Goal: Task Accomplishment & Management: Manage account settings

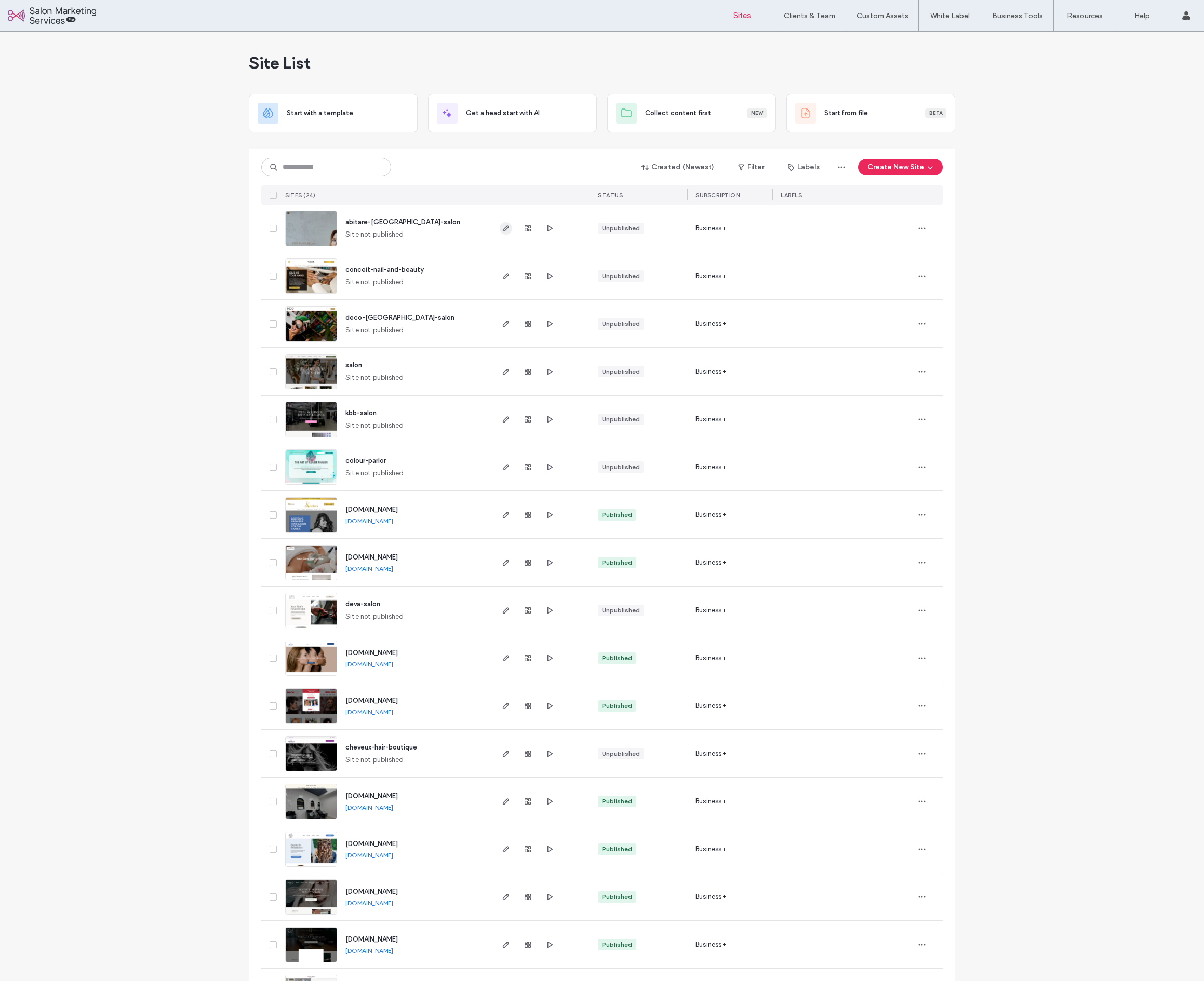
click at [502, 229] on icon "button" at bounding box center [506, 228] width 8 height 8
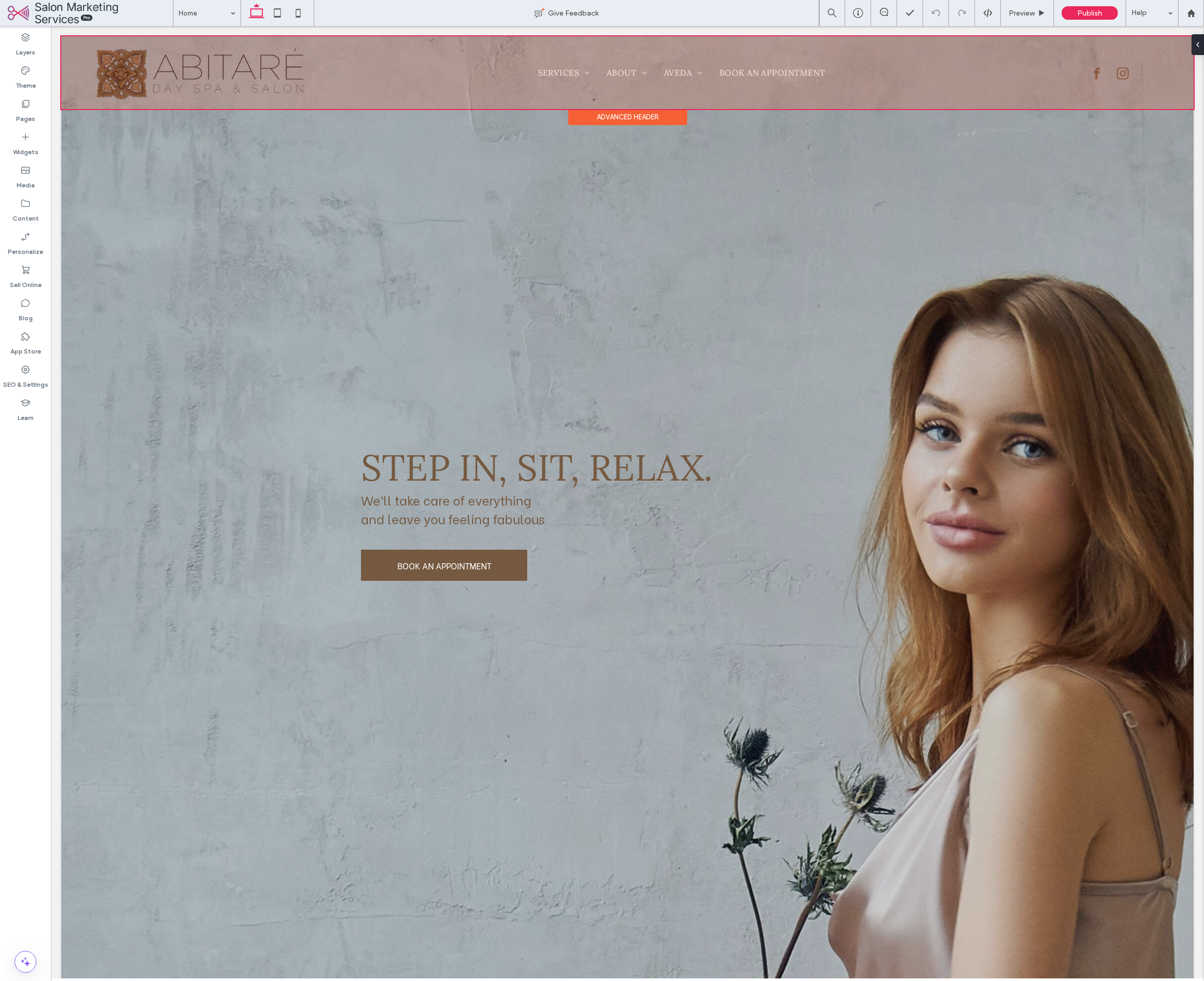
click at [774, 78] on div at bounding box center [627, 72] width 1133 height 72
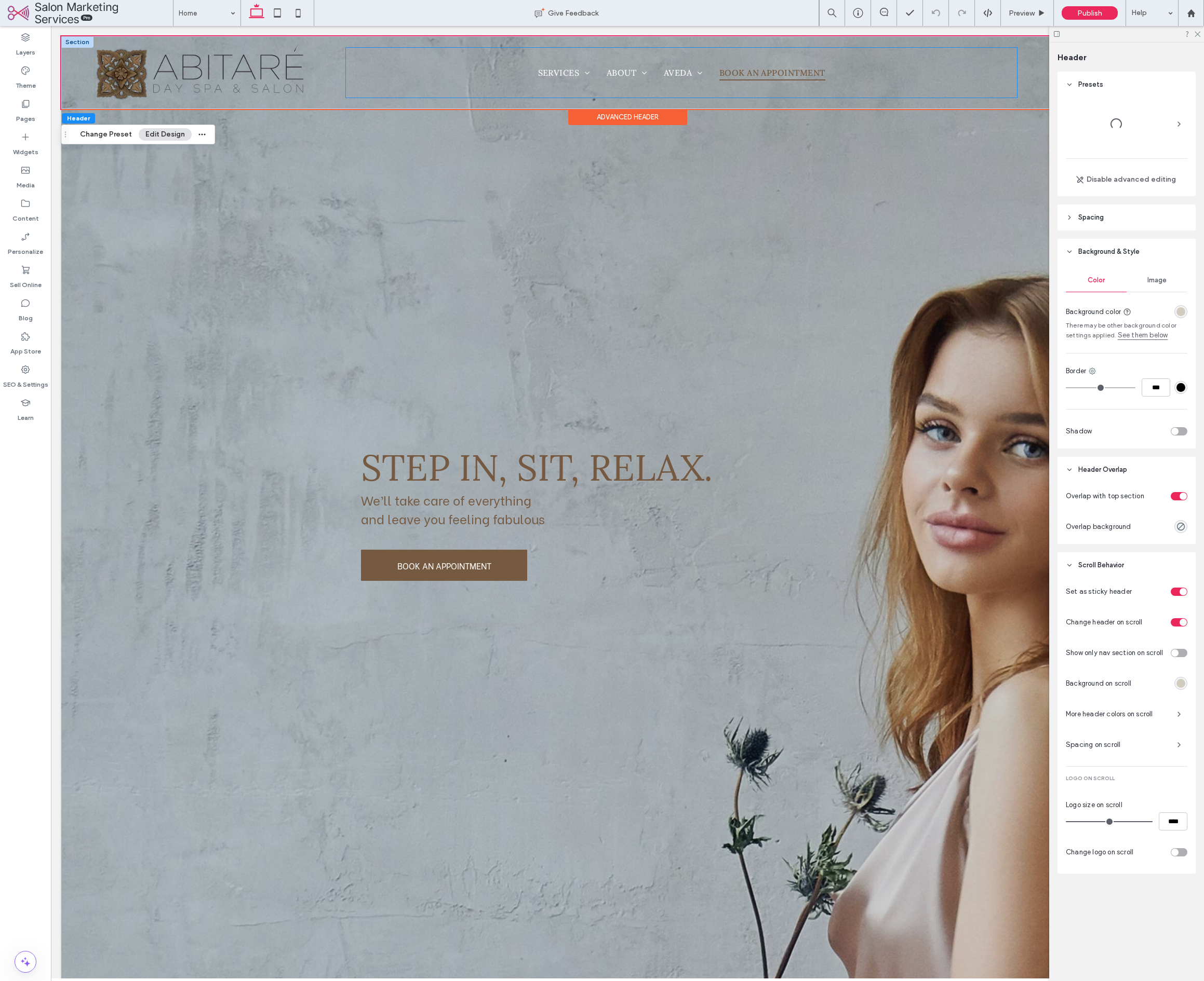
click at [774, 74] on span "Book An Appointment" at bounding box center [773, 72] width 106 height 16
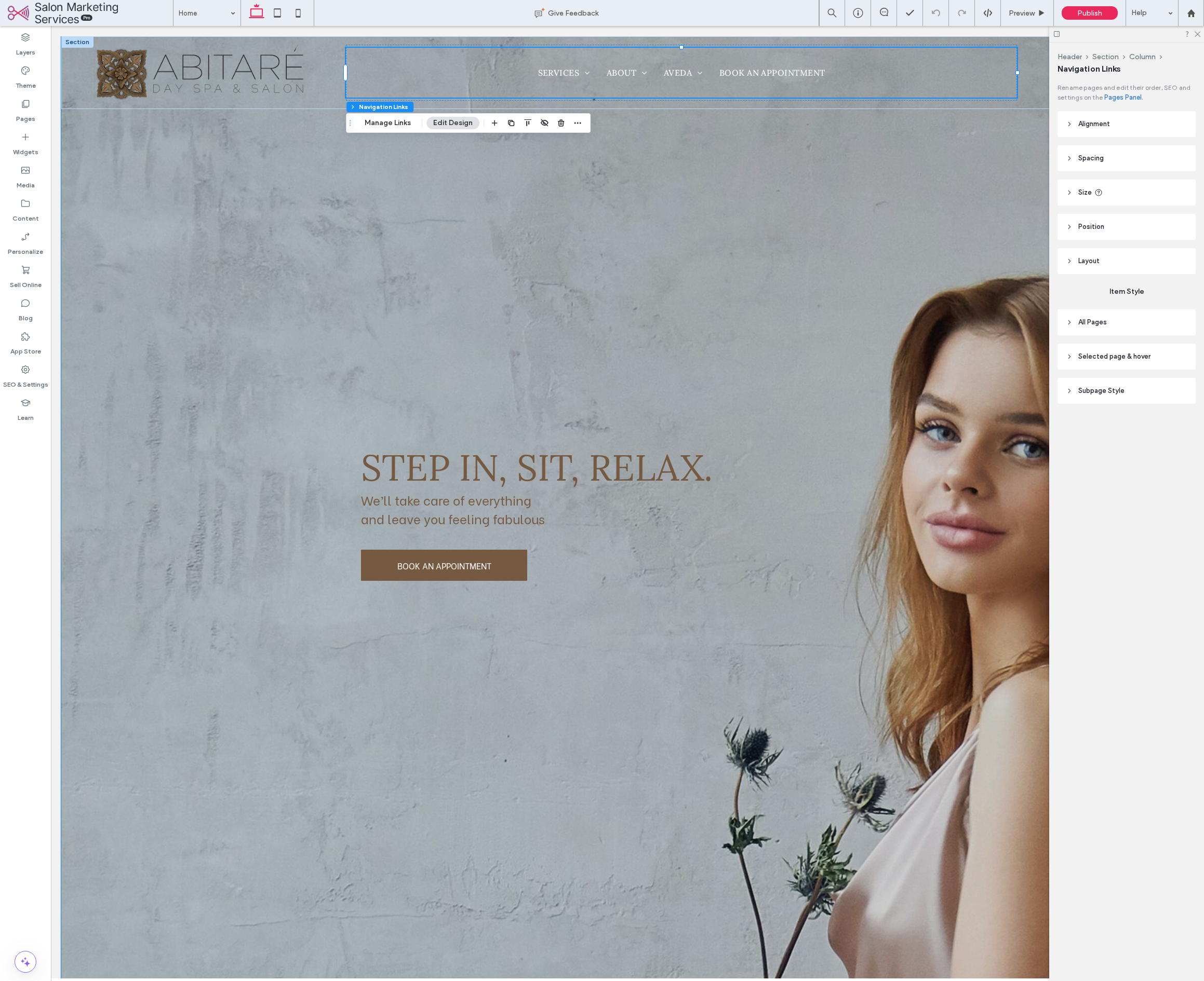
click at [1114, 354] on span "Selected page & hover" at bounding box center [1114, 356] width 72 height 10
click at [1157, 391] on div "Link Text" at bounding box center [1157, 385] width 61 height 23
click at [1108, 317] on header "All Pages" at bounding box center [1126, 323] width 138 height 26
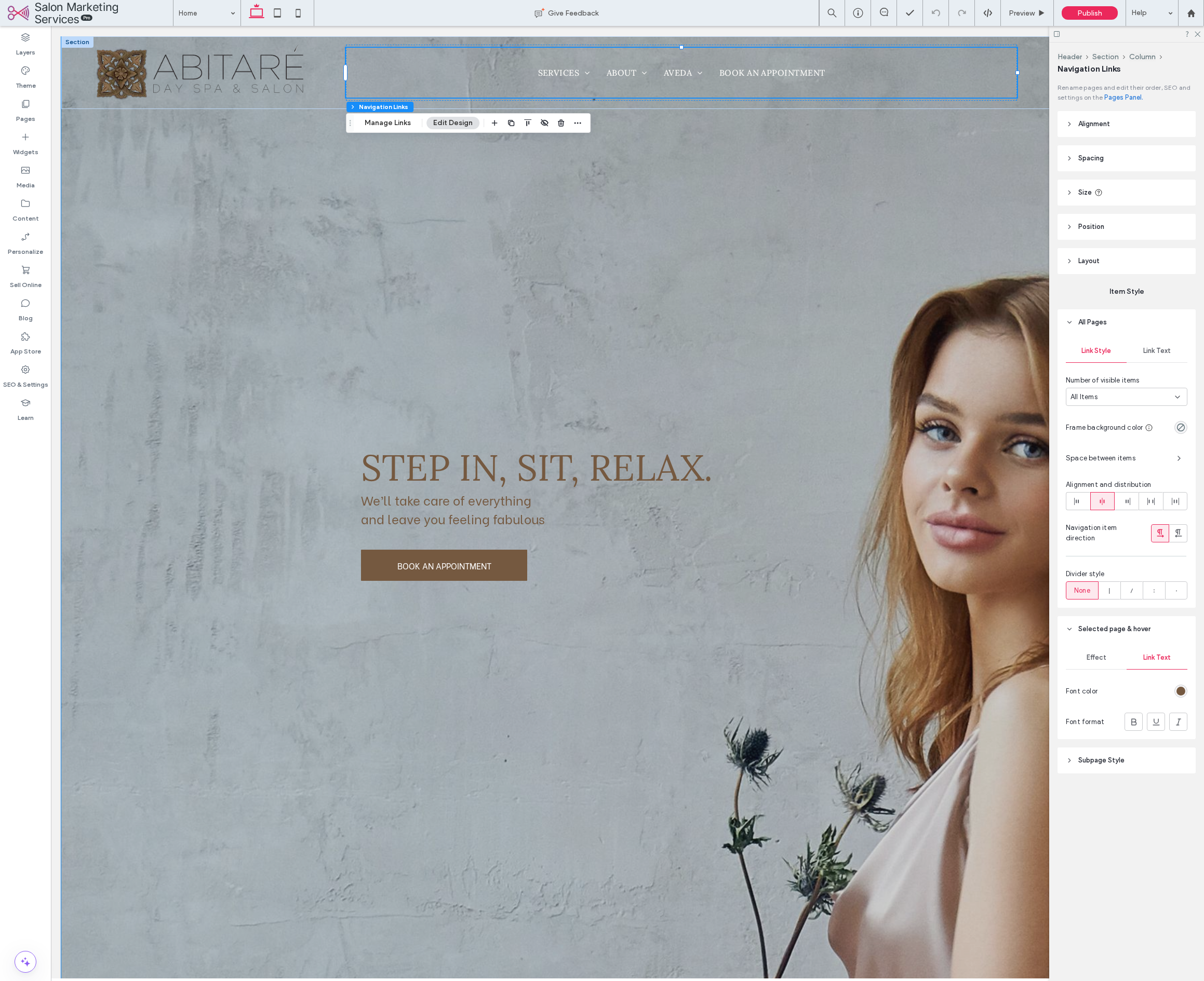
click at [1162, 355] on div "Link Text" at bounding box center [1157, 350] width 61 height 23
click at [1122, 401] on div "Lora" at bounding box center [1115, 397] width 99 height 19
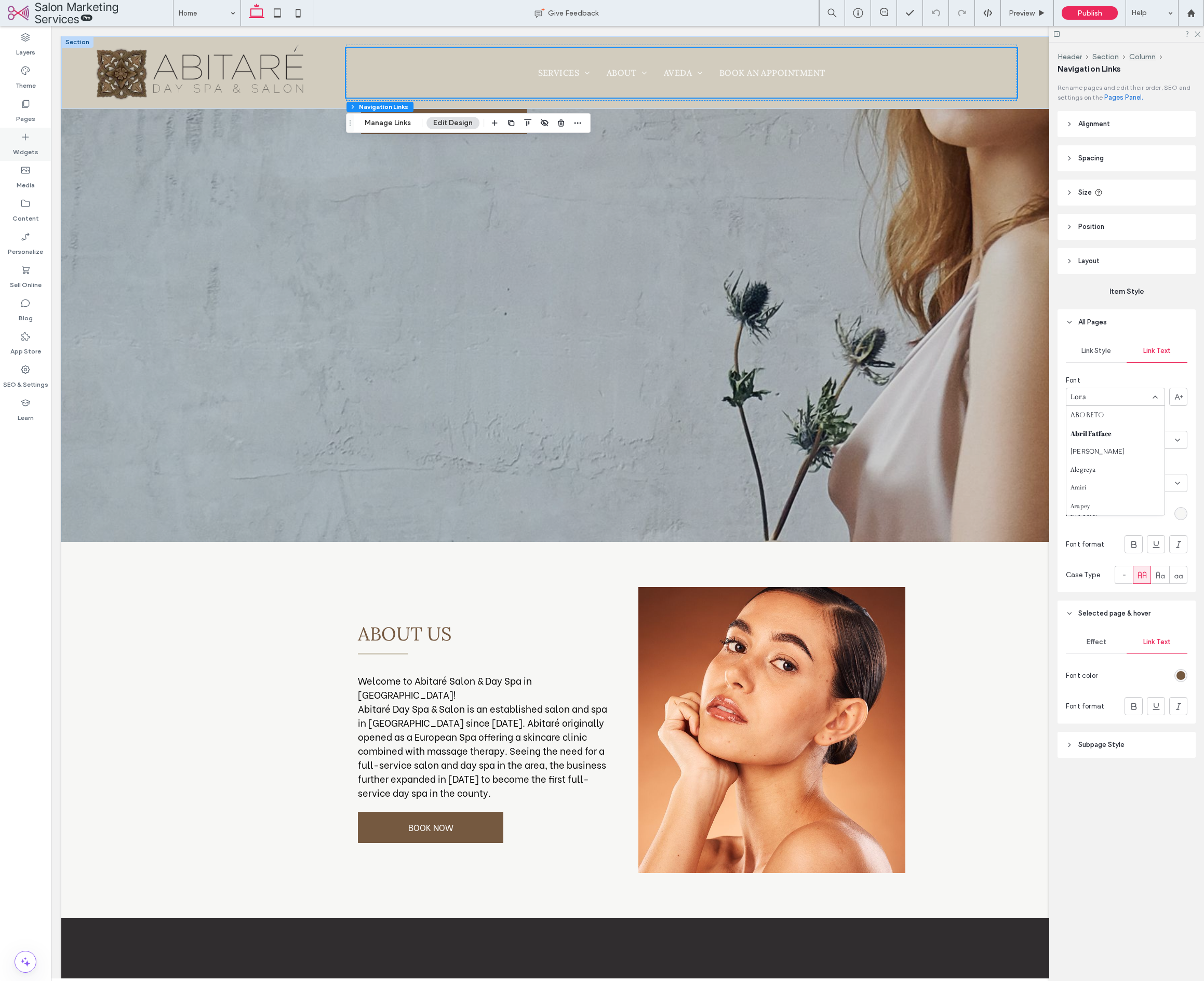
scroll to position [427, 0]
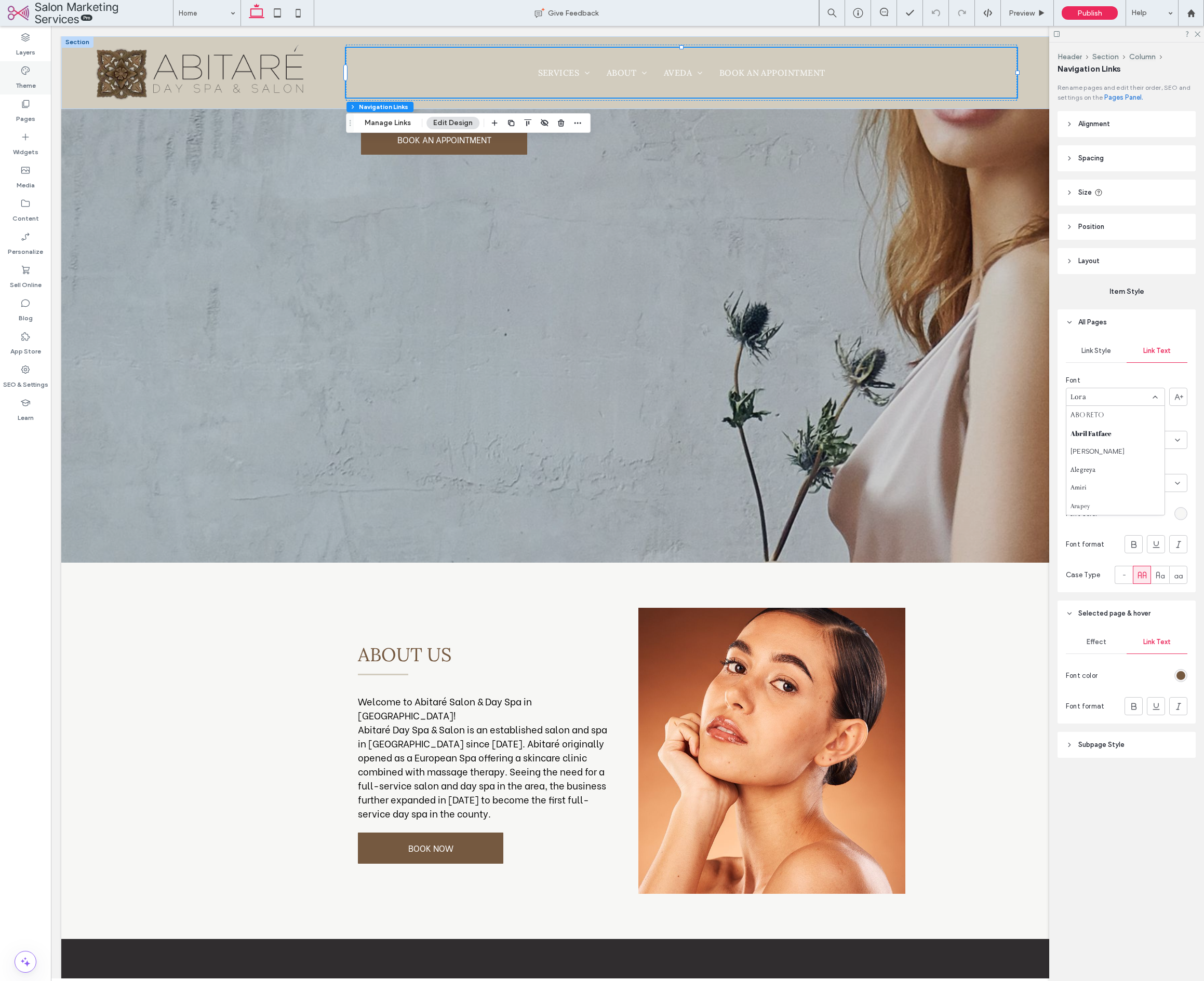
click at [27, 90] on label "Theme" at bounding box center [26, 83] width 20 height 15
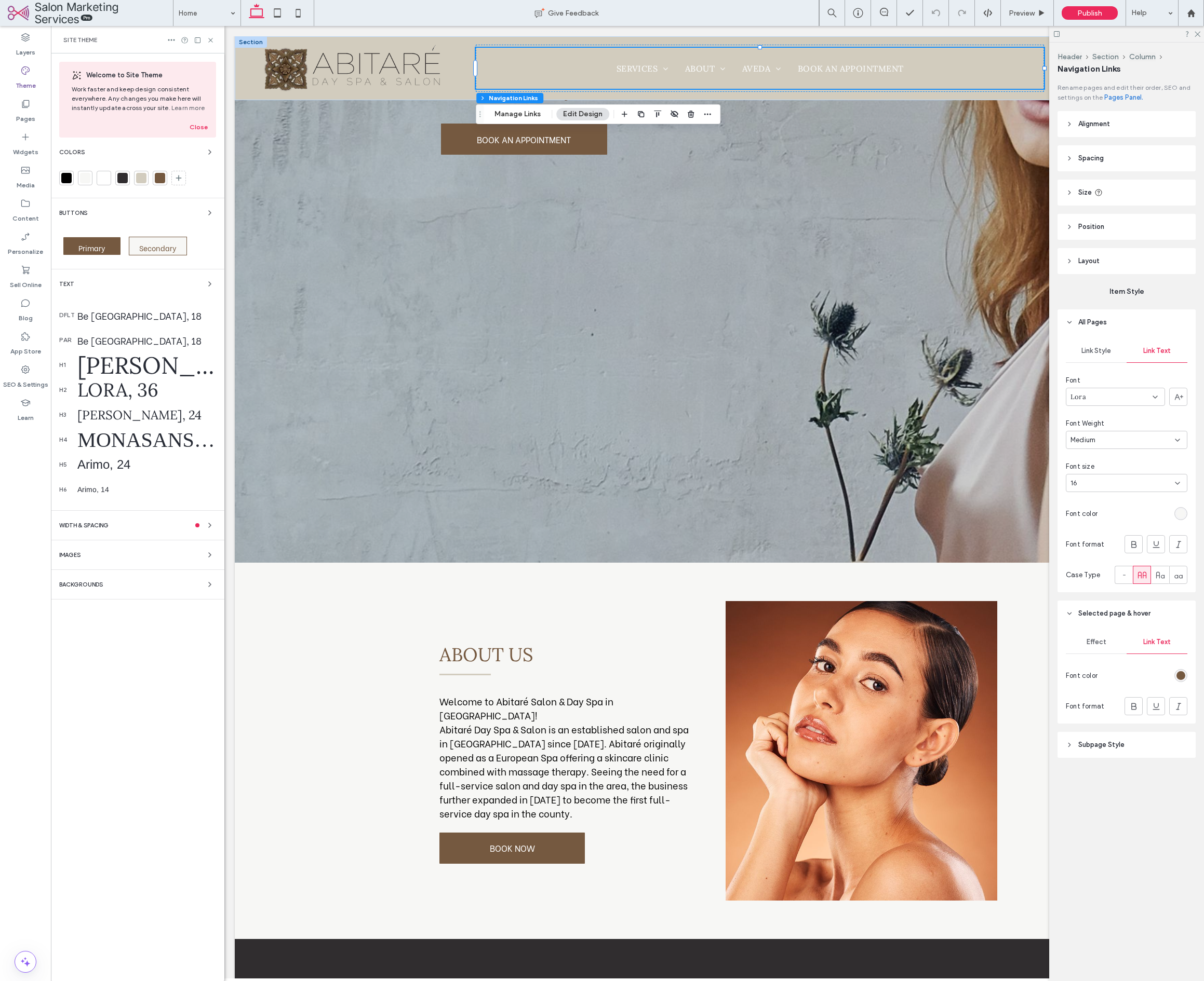
click at [119, 367] on div "Lora, 70" at bounding box center [147, 365] width 139 height 30
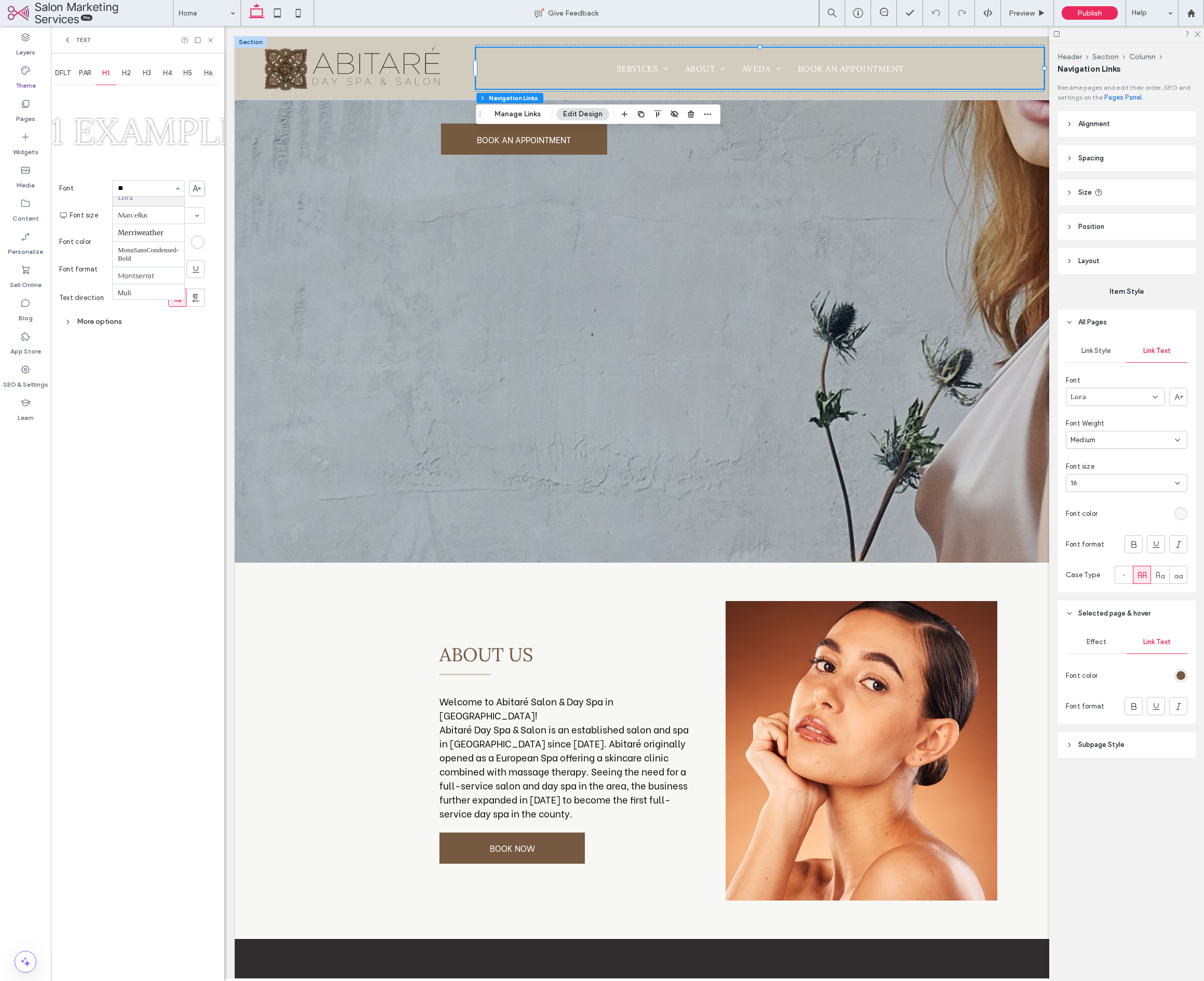
scroll to position [0, 0]
type input "***"
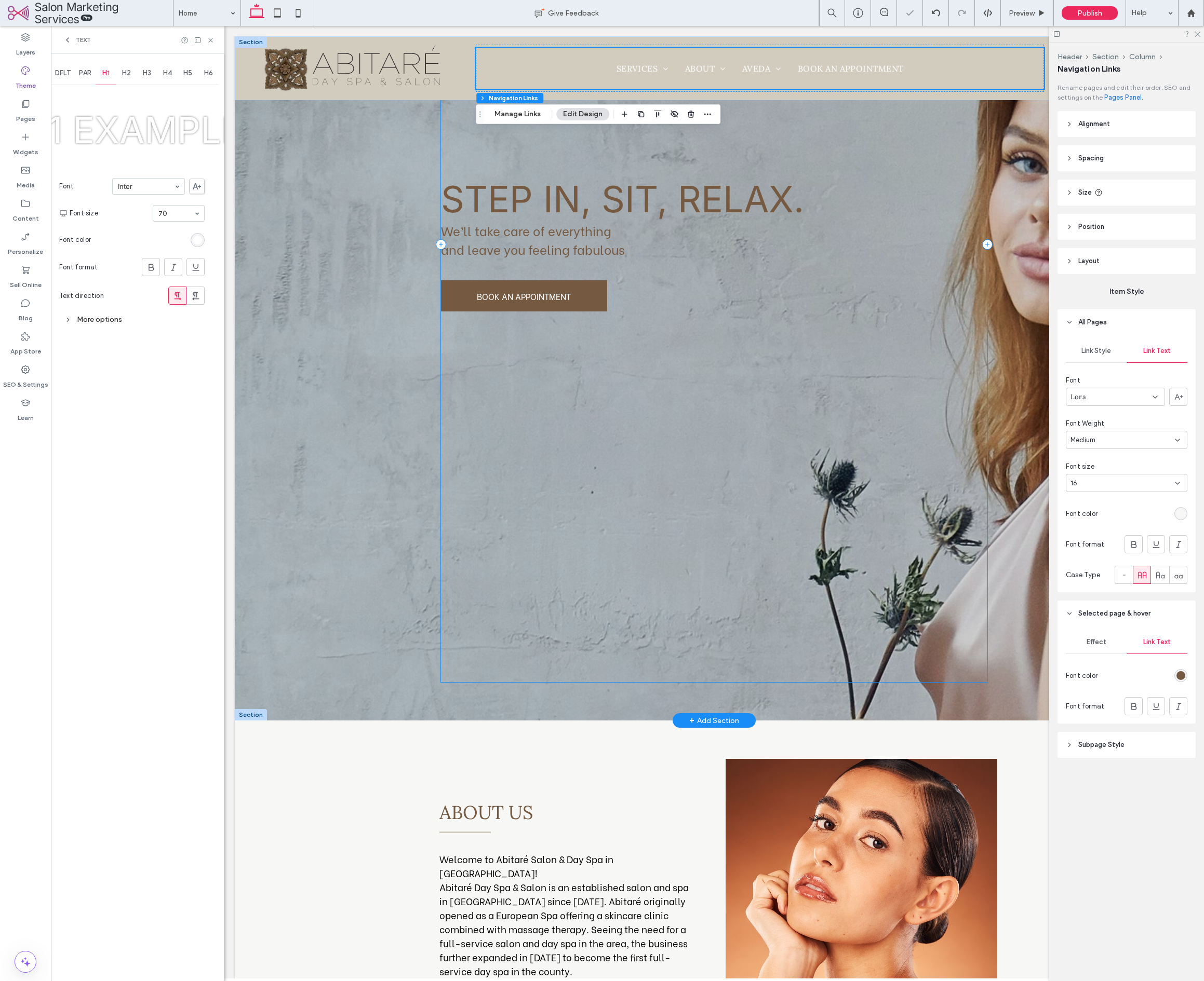
scroll to position [224, 0]
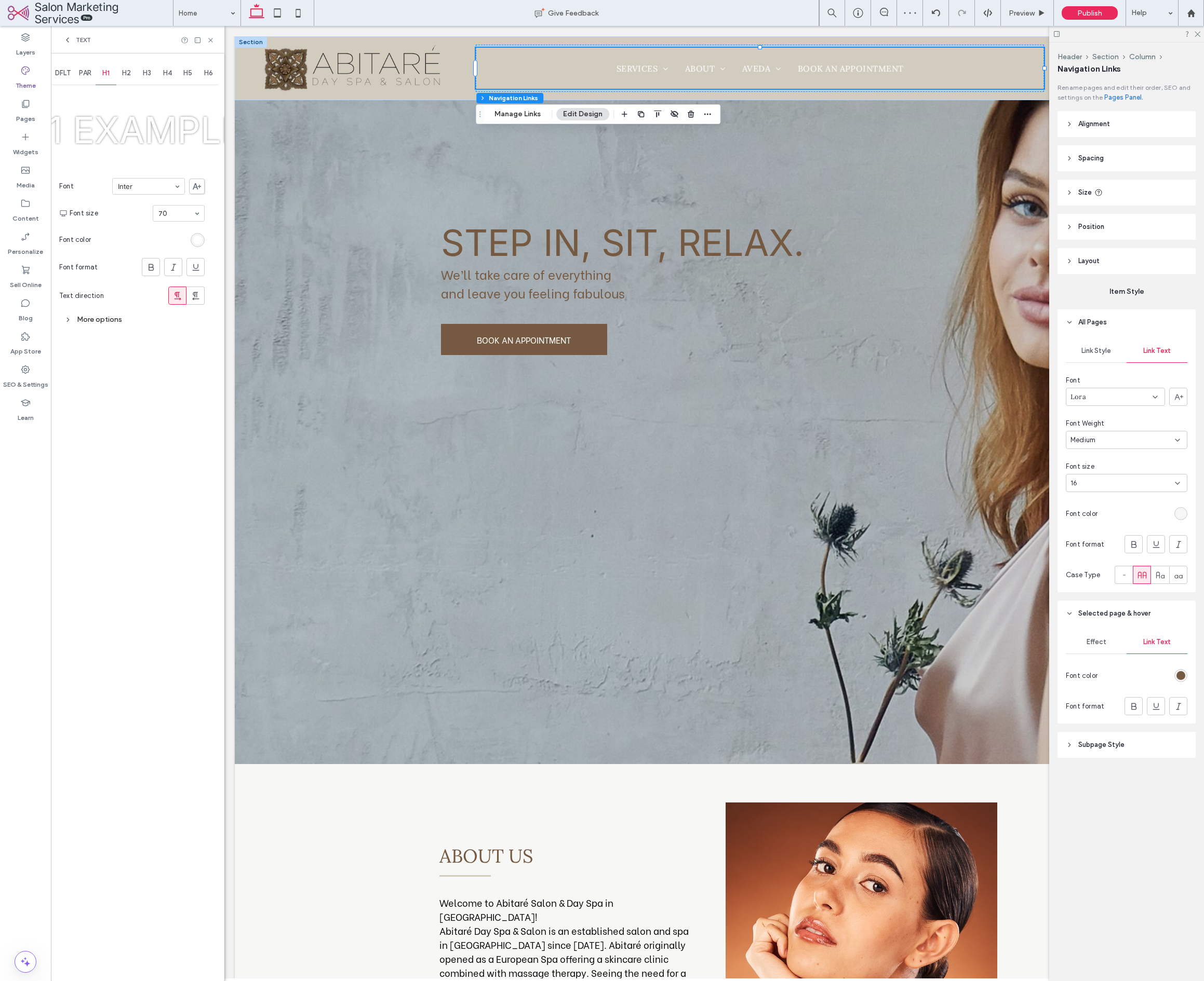
click at [99, 318] on div "More options" at bounding box center [132, 319] width 146 height 14
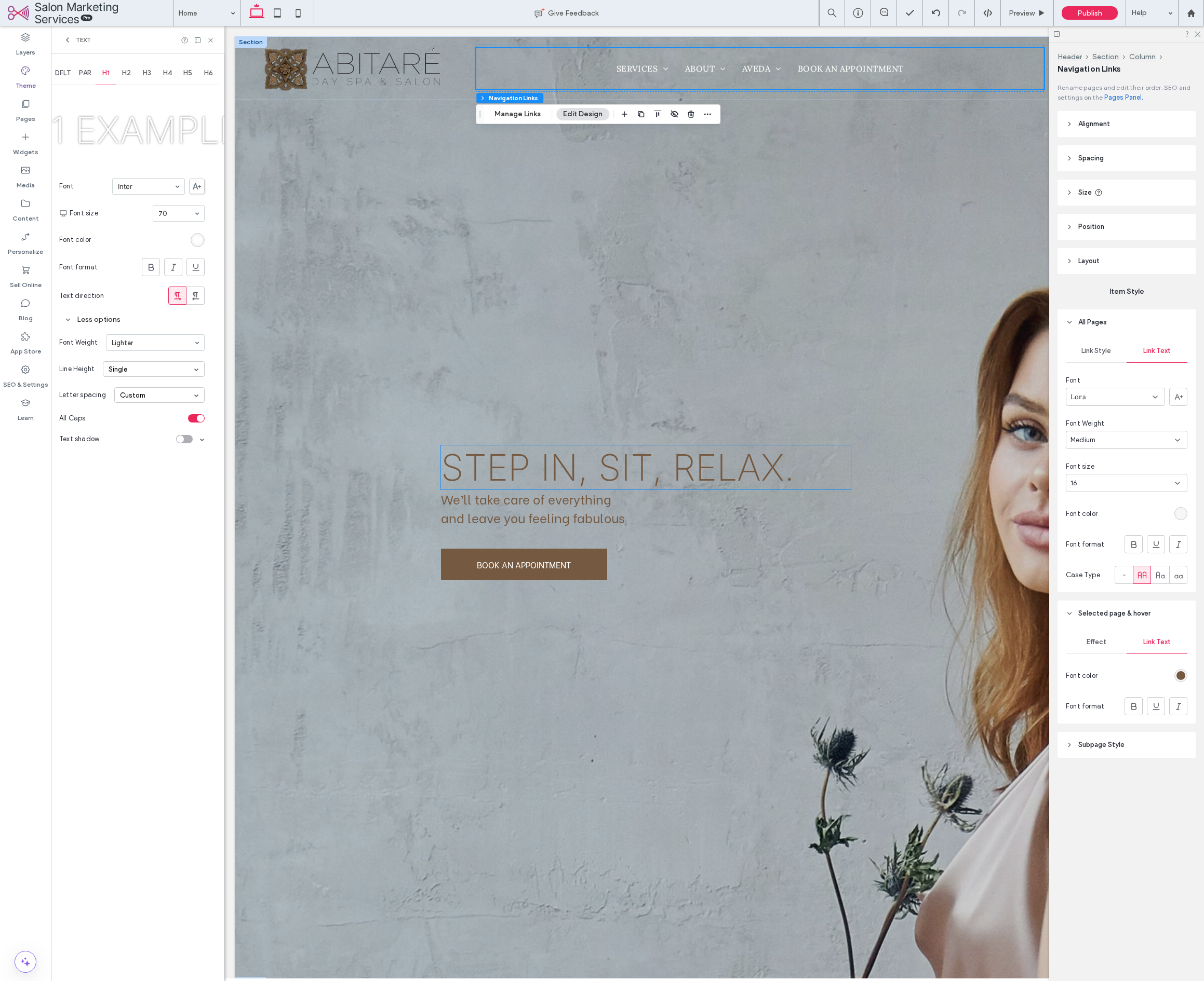
scroll to position [0, 0]
drag, startPoint x: 132, startPoint y: 75, endPoint x: 137, endPoint y: 92, distance: 17.7
click at [131, 74] on span "H2" at bounding box center [127, 72] width 9 height 8
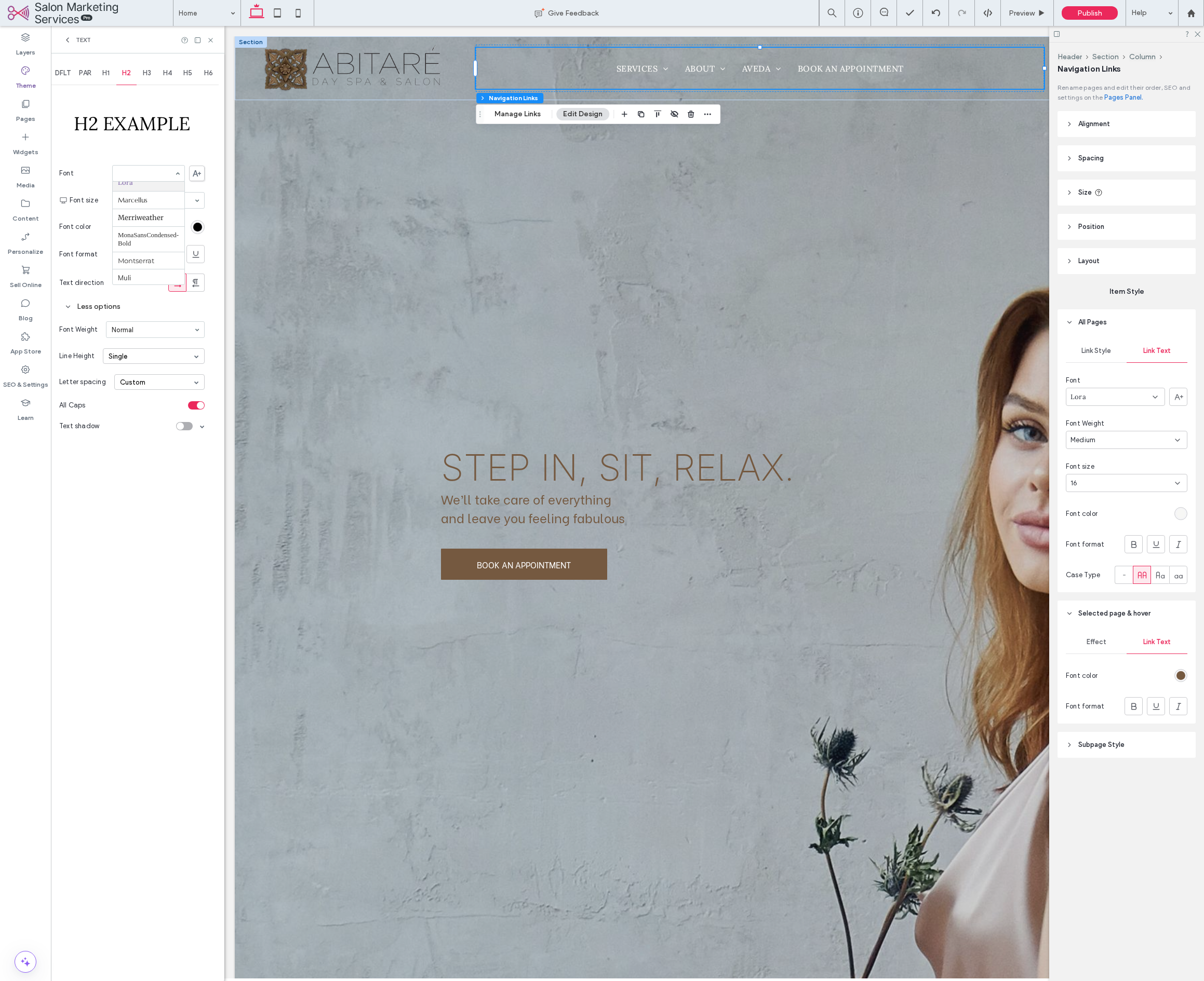
type input "*"
type input "**"
drag, startPoint x: 139, startPoint y: 201, endPoint x: 146, endPoint y: 198, distance: 7.6
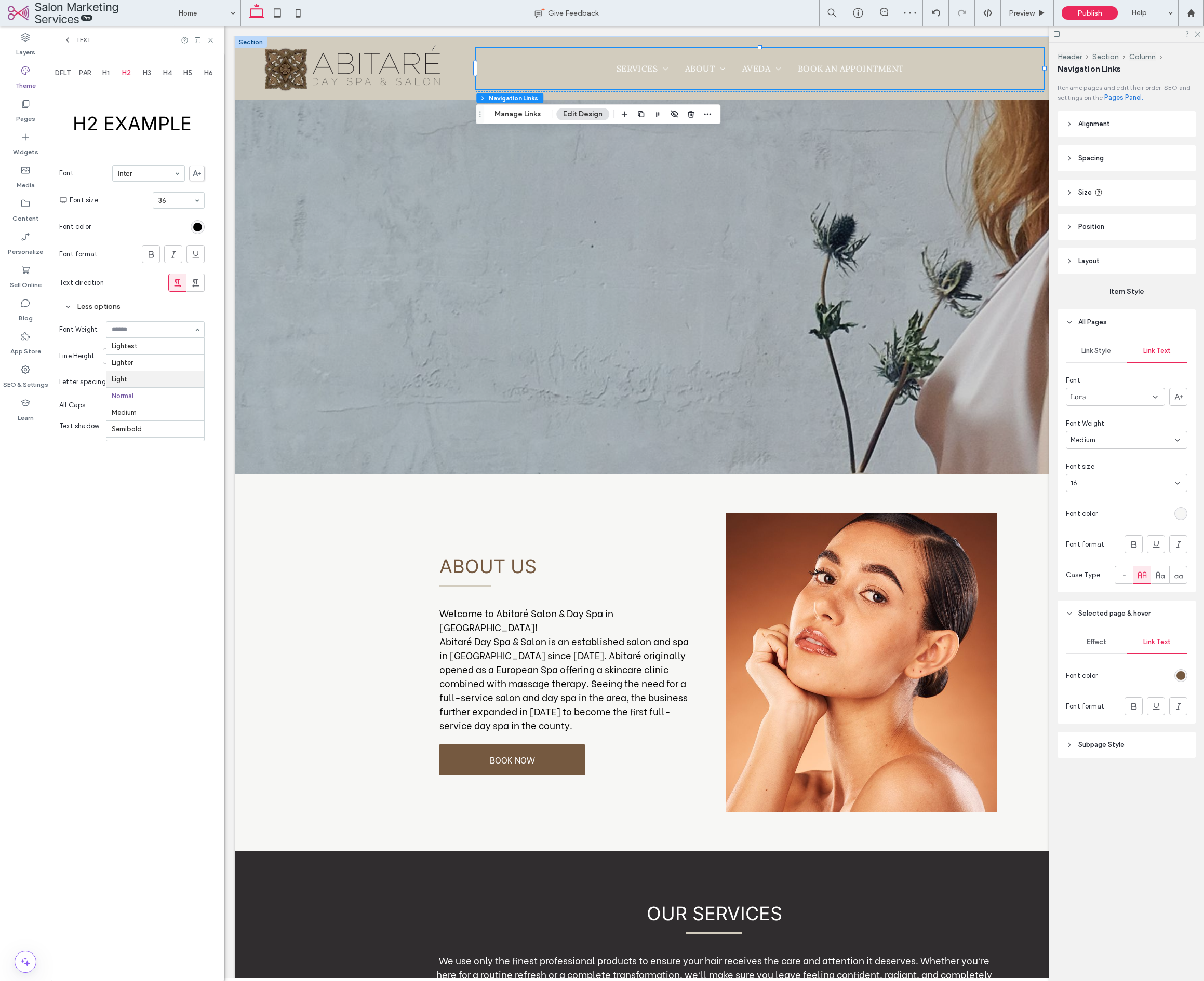
scroll to position [9, 0]
click at [150, 70] on span "H3" at bounding box center [147, 72] width 8 height 8
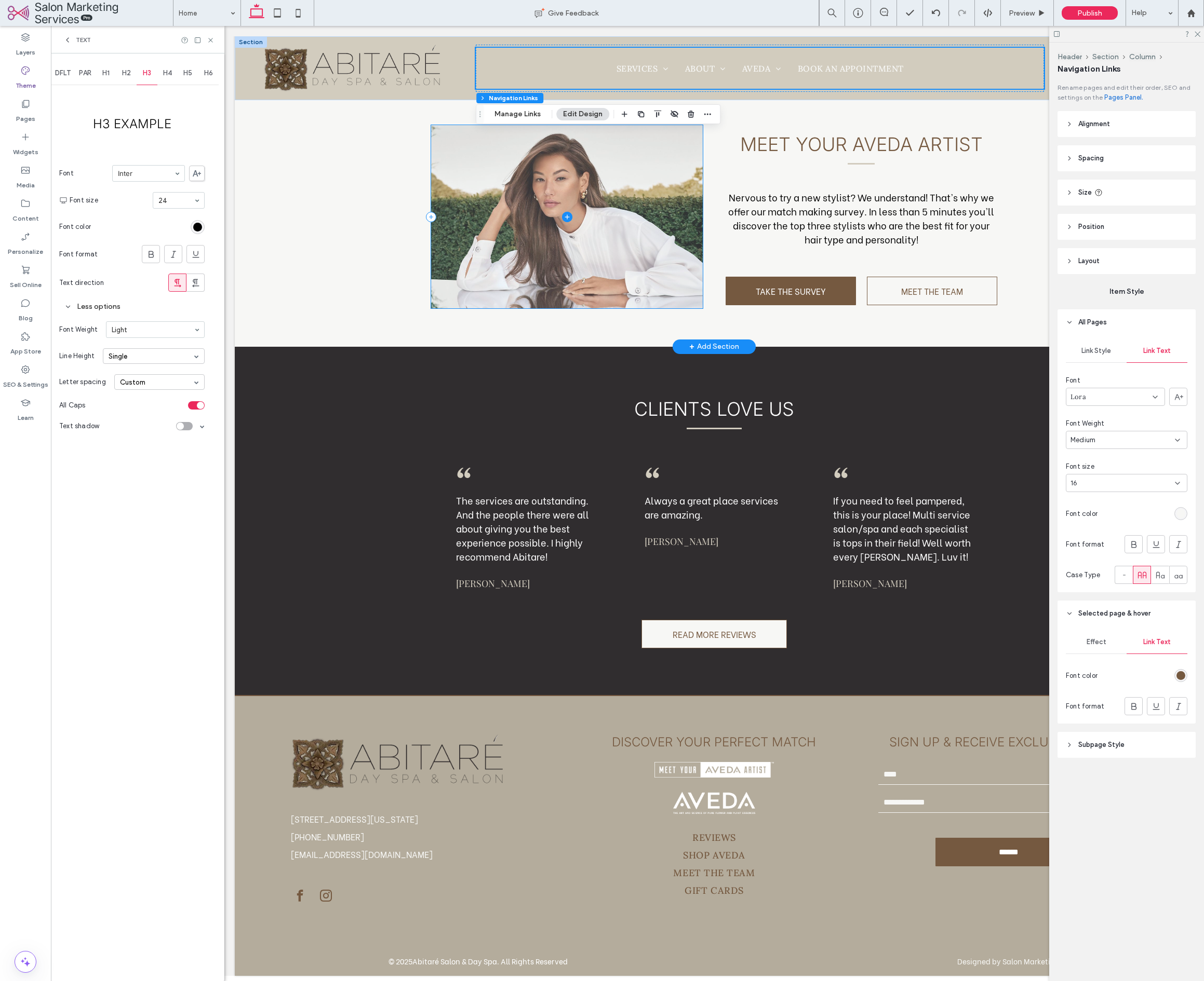
scroll to position [1776, 0]
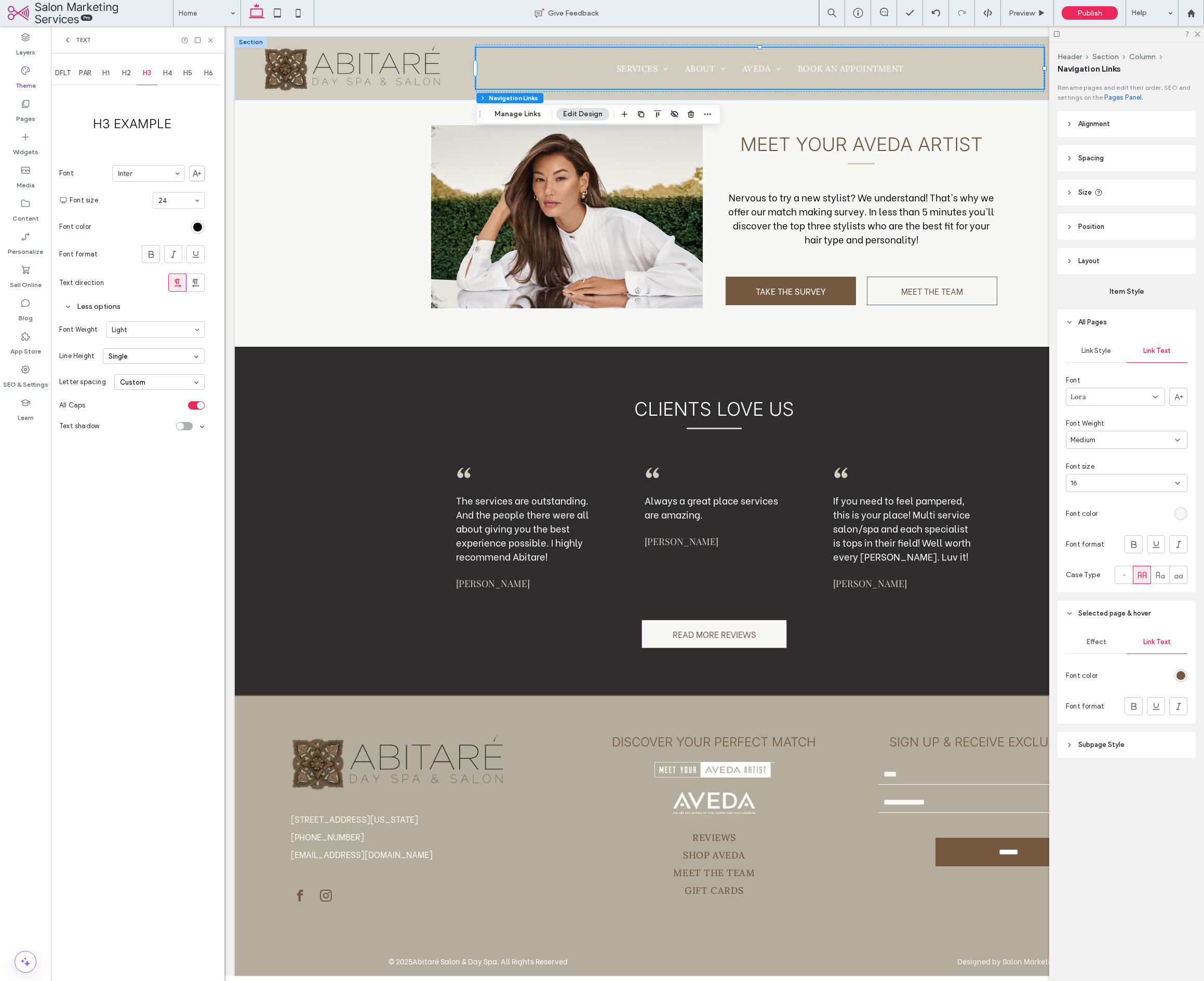
click at [128, 75] on span "H2" at bounding box center [127, 72] width 9 height 8
click at [134, 384] on div "Custom" at bounding box center [159, 382] width 90 height 16
click at [152, 394] on div "Auto" at bounding box center [160, 398] width 89 height 16
click at [153, 389] on span at bounding box center [157, 270] width 8 height 350
click at [154, 387] on div "Auto" at bounding box center [159, 382] width 90 height 16
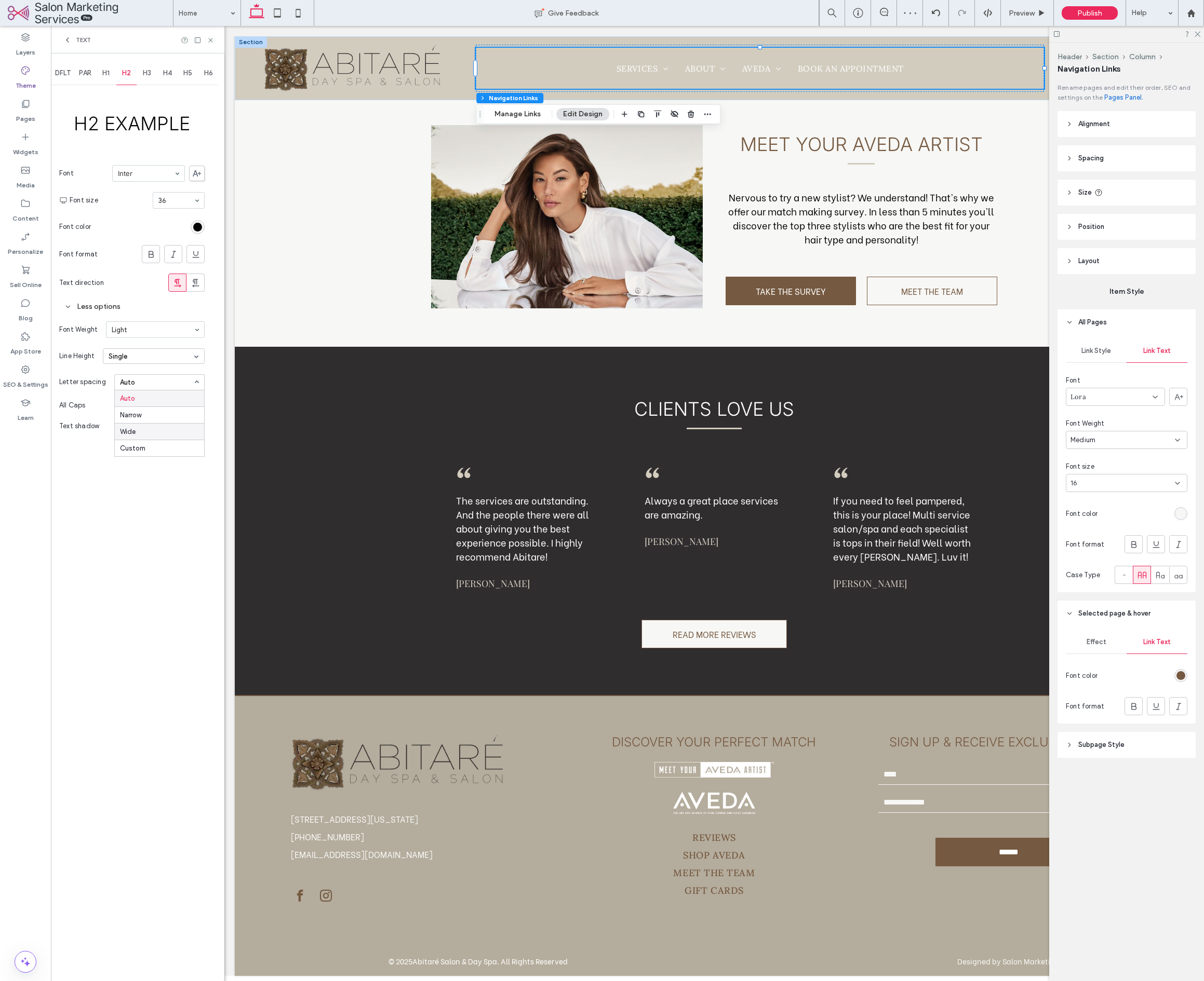
click at [156, 432] on div "Wide" at bounding box center [160, 431] width 89 height 17
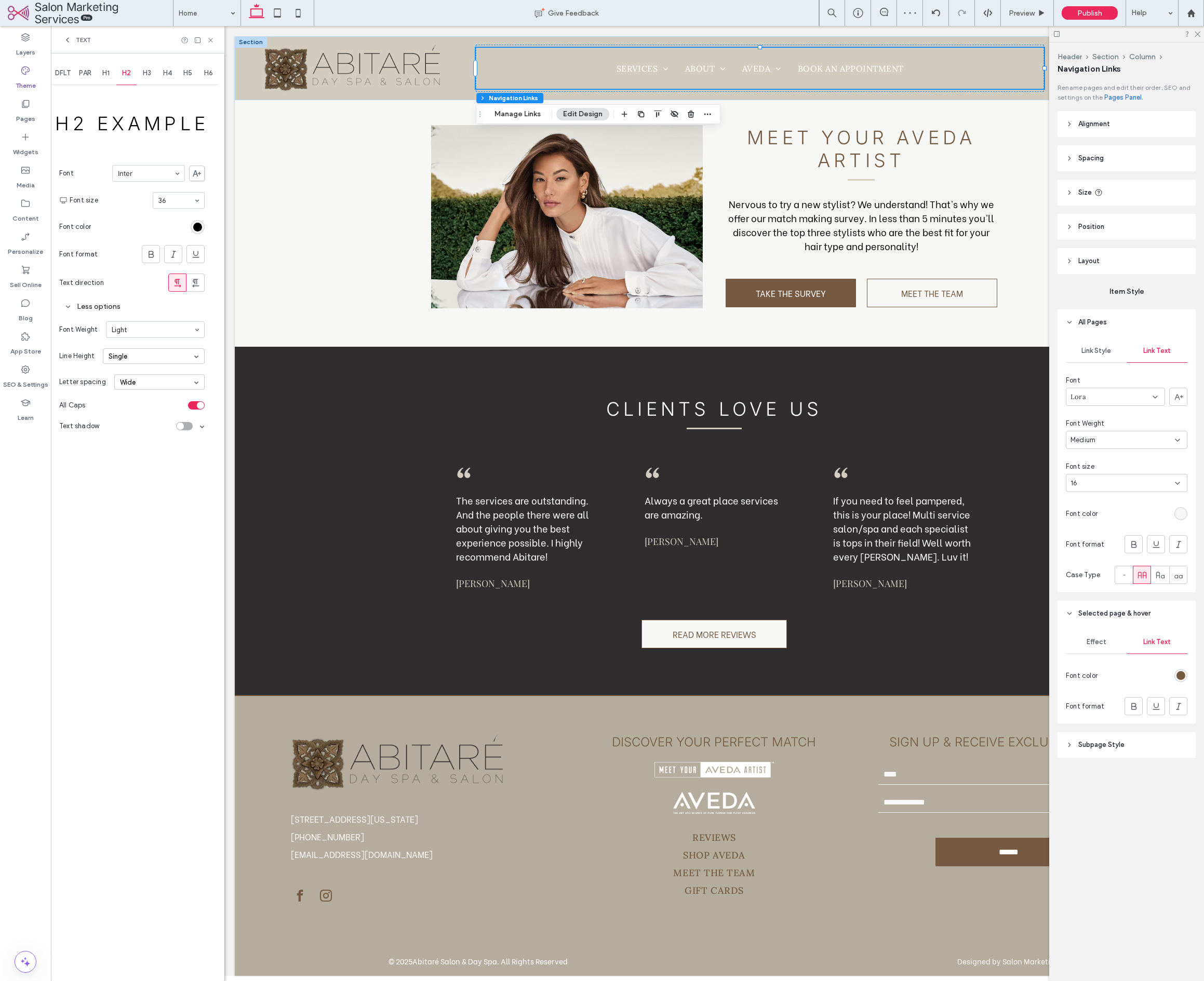
click at [150, 382] on div "Wide" at bounding box center [159, 382] width 90 height 16
click at [159, 443] on div "Custom" at bounding box center [160, 448] width 89 height 17
type input "***"
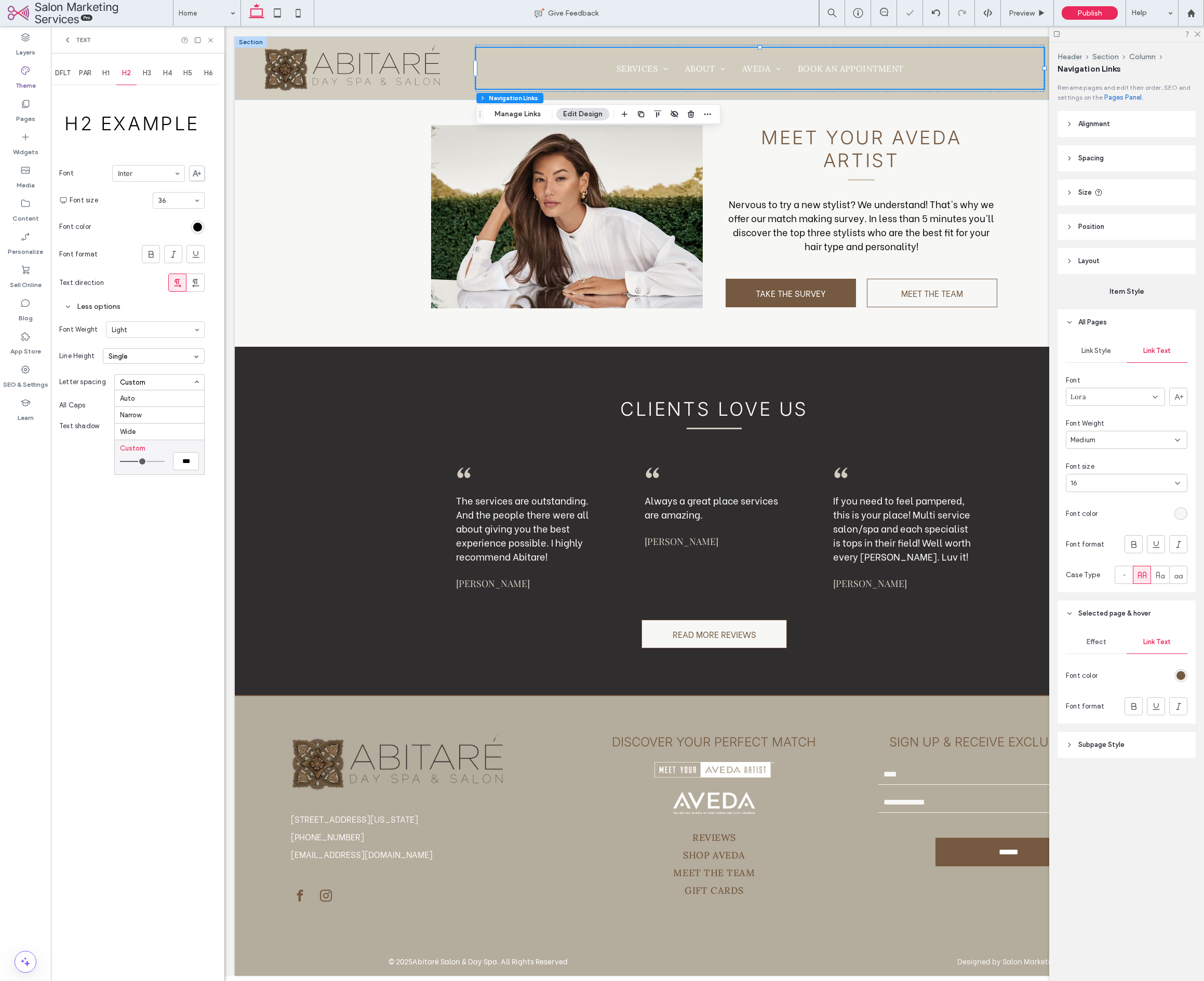
click at [141, 461] on input "range" at bounding box center [142, 461] width 45 height 1
click at [147, 392] on div "Auto" at bounding box center [160, 398] width 89 height 16
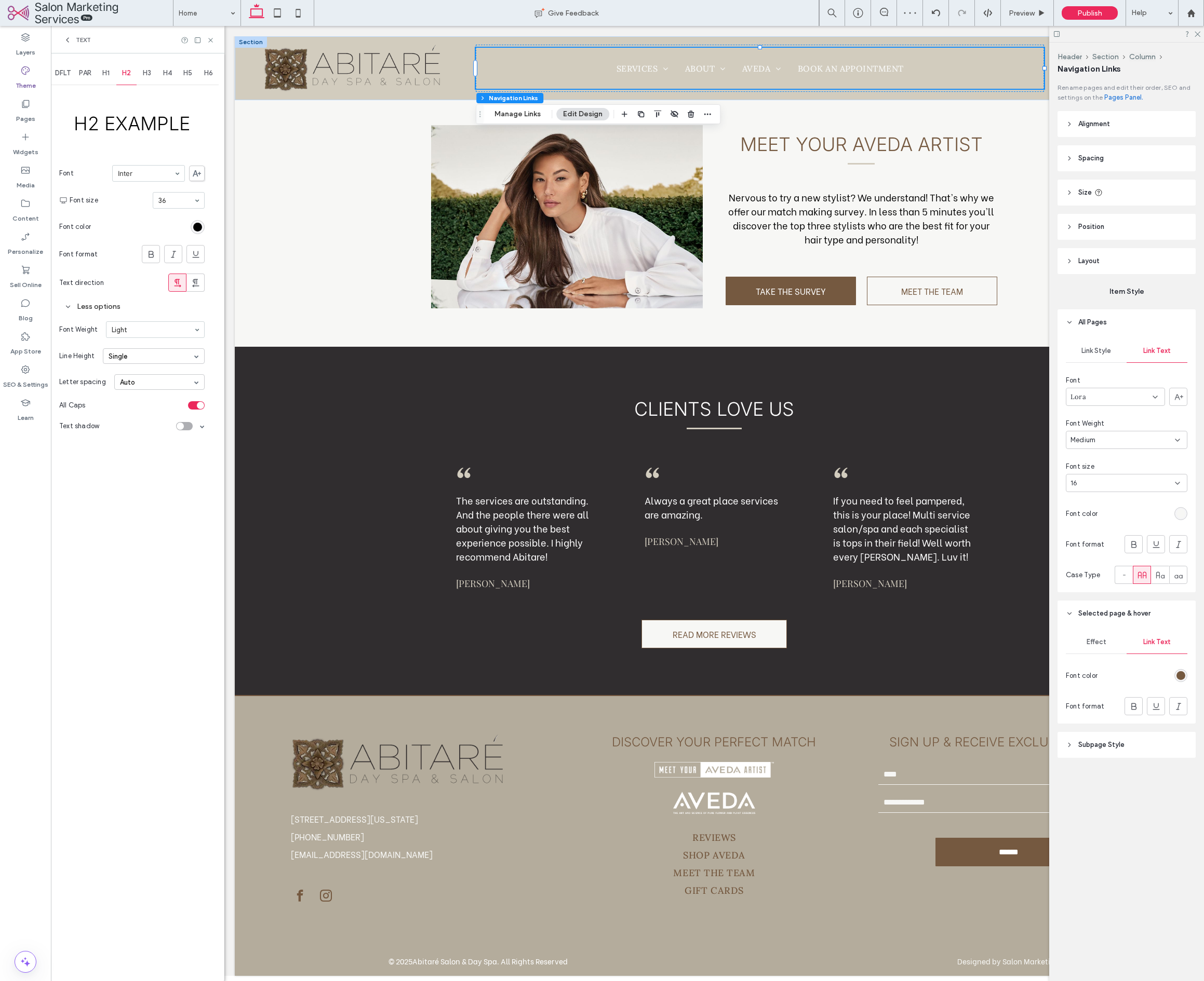
click at [151, 465] on div "DFLT PAR H1 H2 H3 H4 H5 H6 H2 Example Font Inter Font size 36 Font color Font f…" at bounding box center [137, 517] width 173 height 928
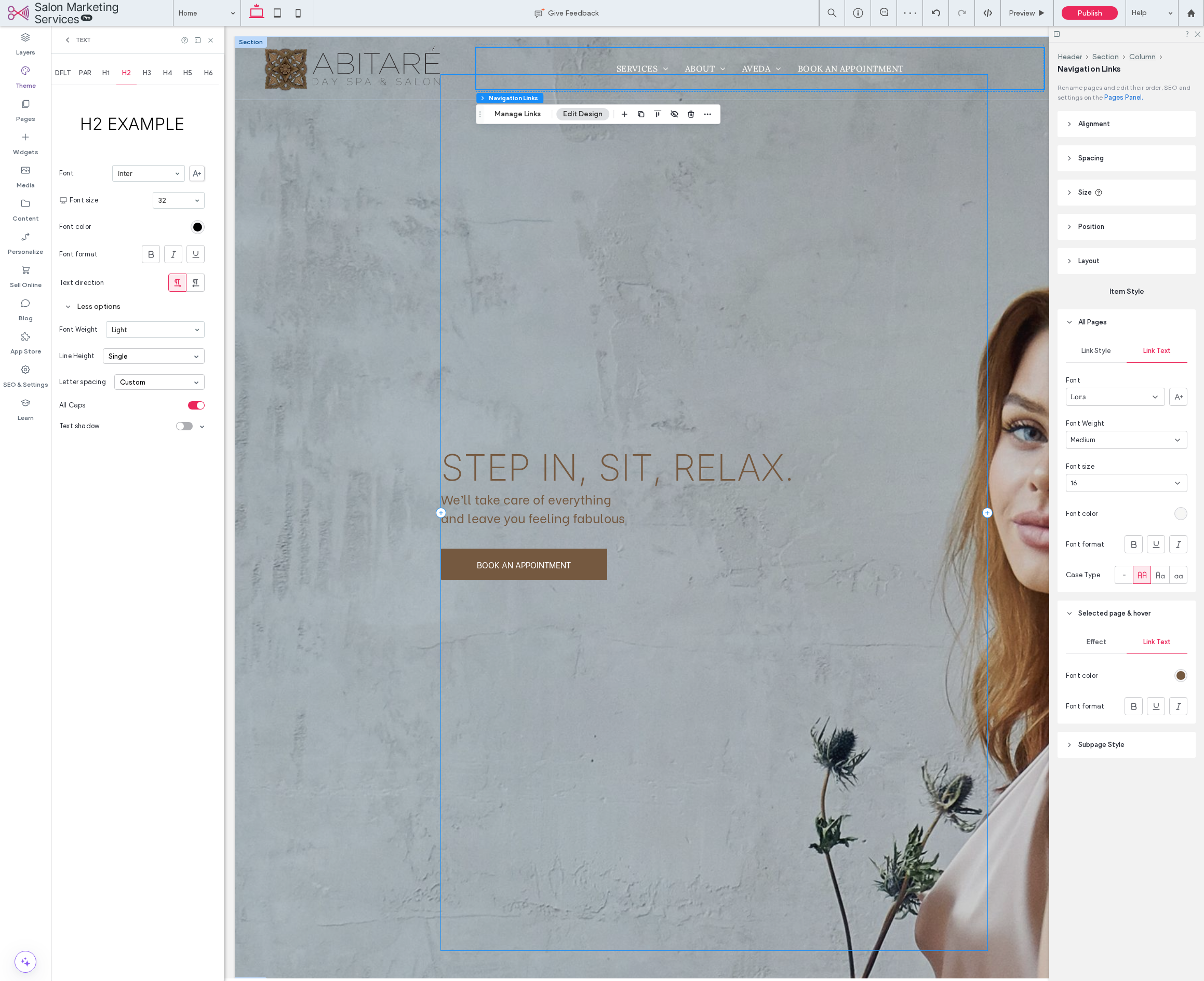
scroll to position [0, 0]
click at [83, 70] on span "PAR" at bounding box center [84, 72] width 12 height 8
click at [62, 72] on span "DFLT" at bounding box center [62, 72] width 16 height 8
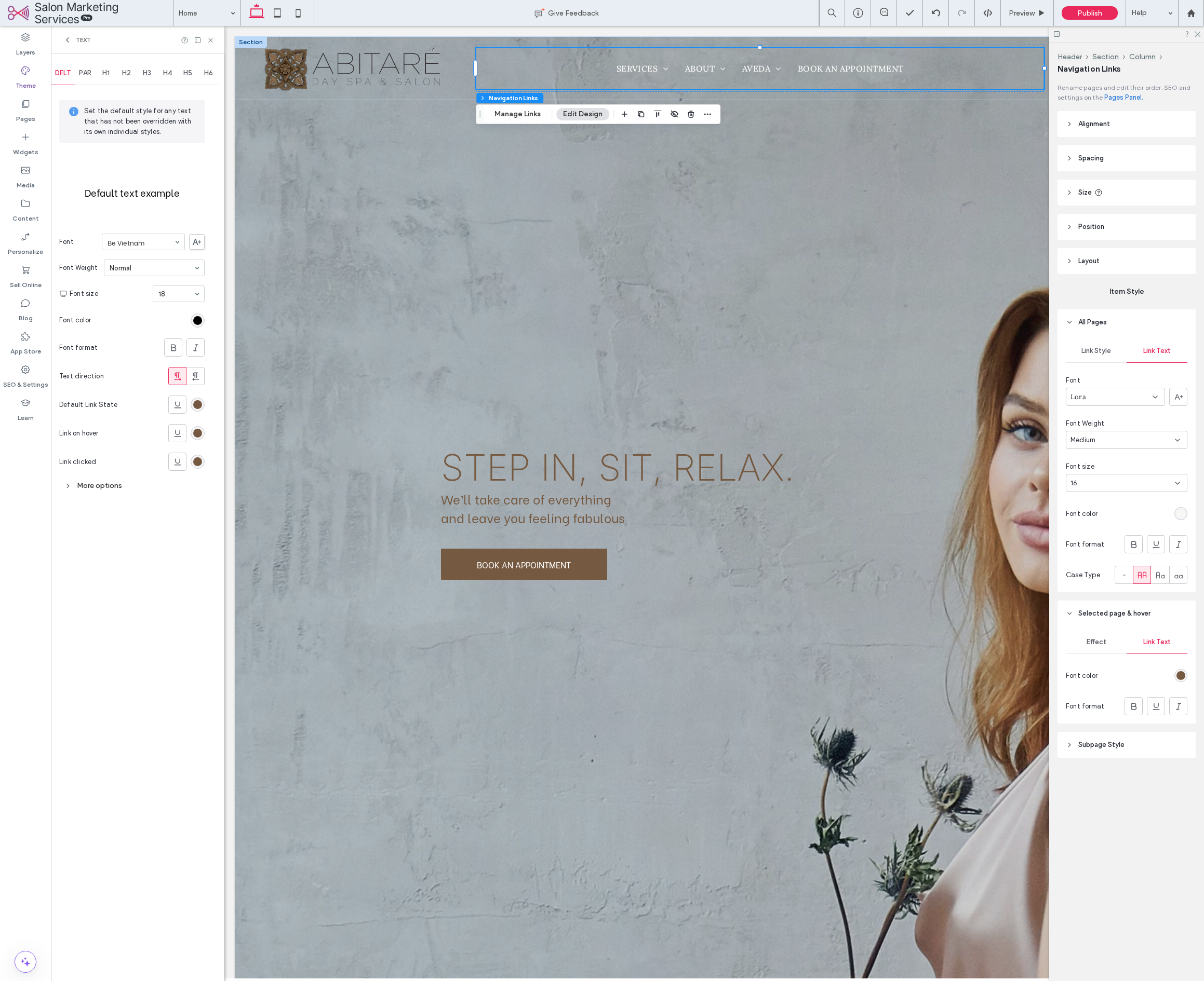
click at [35, 83] on label "Theme" at bounding box center [26, 83] width 20 height 15
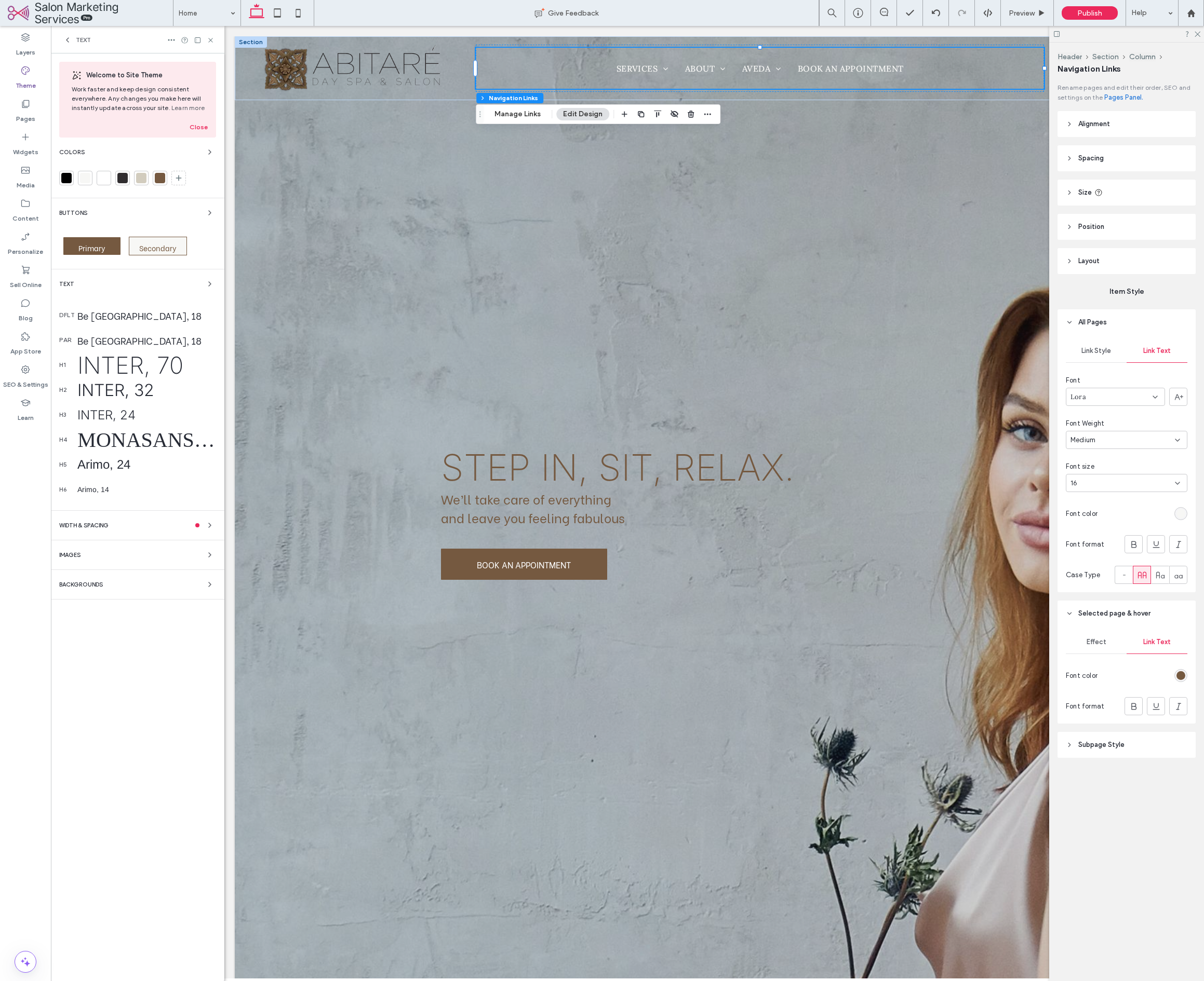
click at [166, 442] on div "MonaSansCondensed-Bold, 40" at bounding box center [147, 440] width 139 height 24
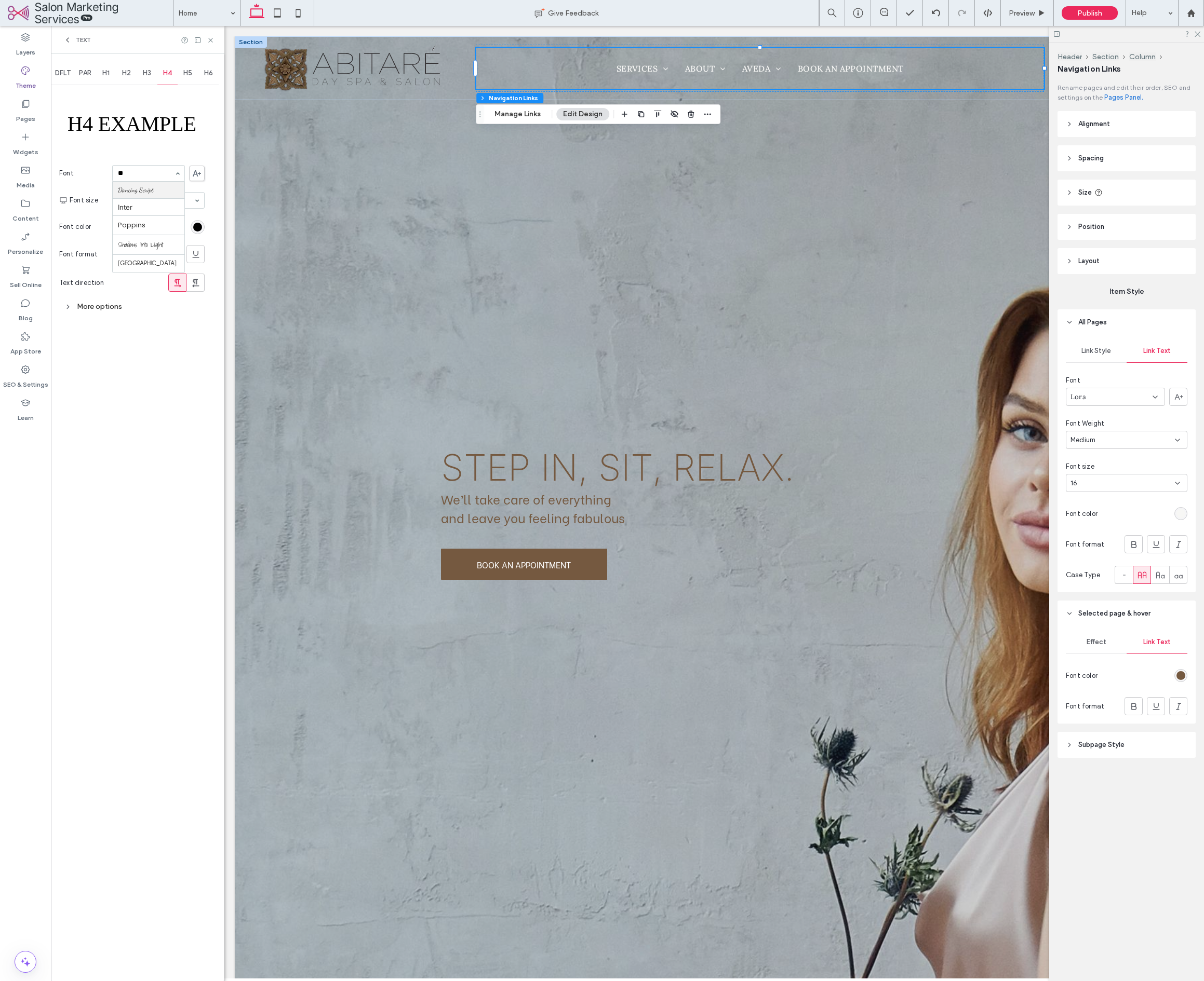
type input "***"
click at [115, 306] on div "More options" at bounding box center [132, 306] width 146 height 14
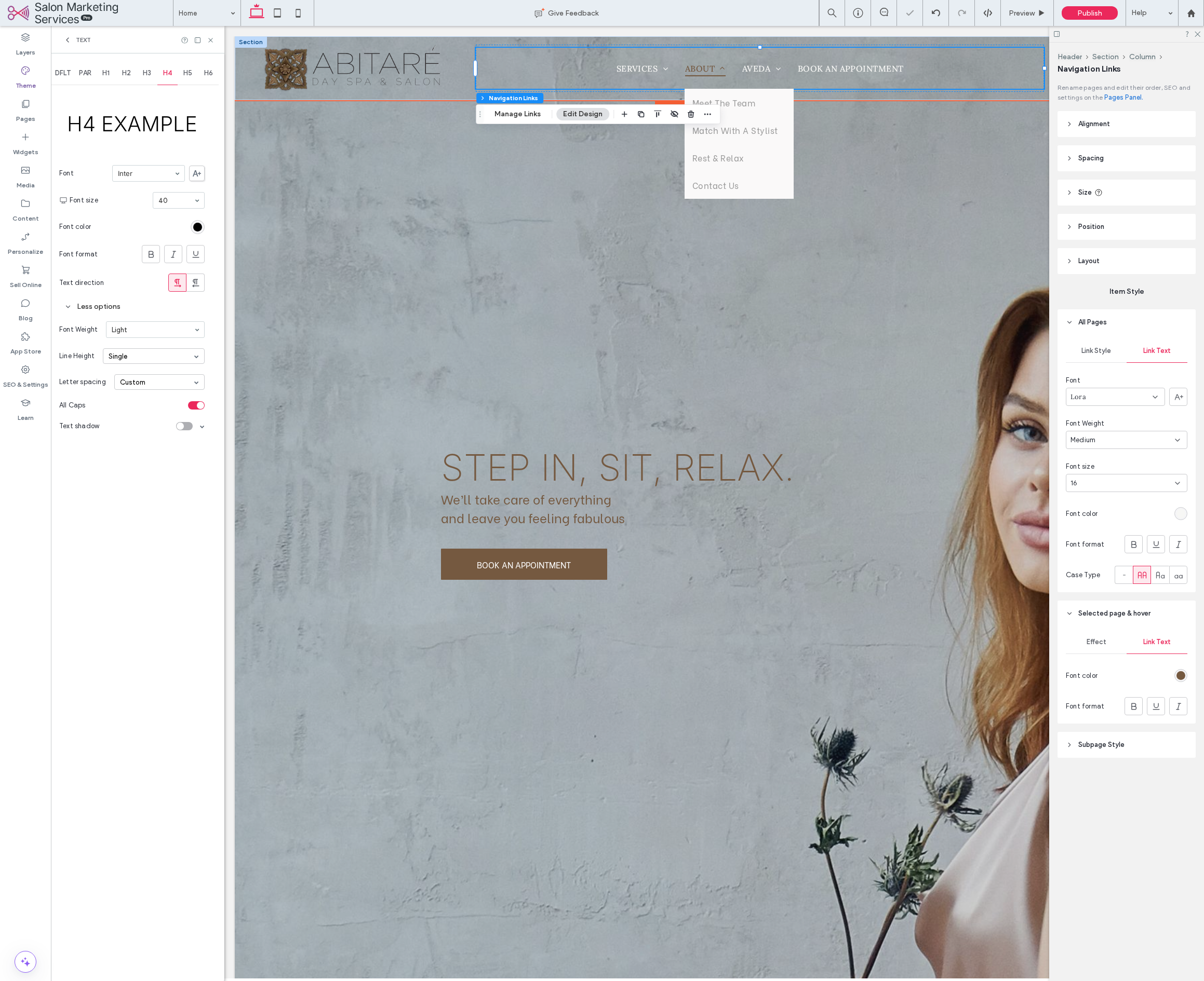
click at [699, 66] on span "About" at bounding box center [706, 68] width 41 height 16
click at [842, 66] on ul "Services Hair Care Spa Nails & Lashes Face & Body Policies About Meet The Team …" at bounding box center [760, 69] width 569 height 41
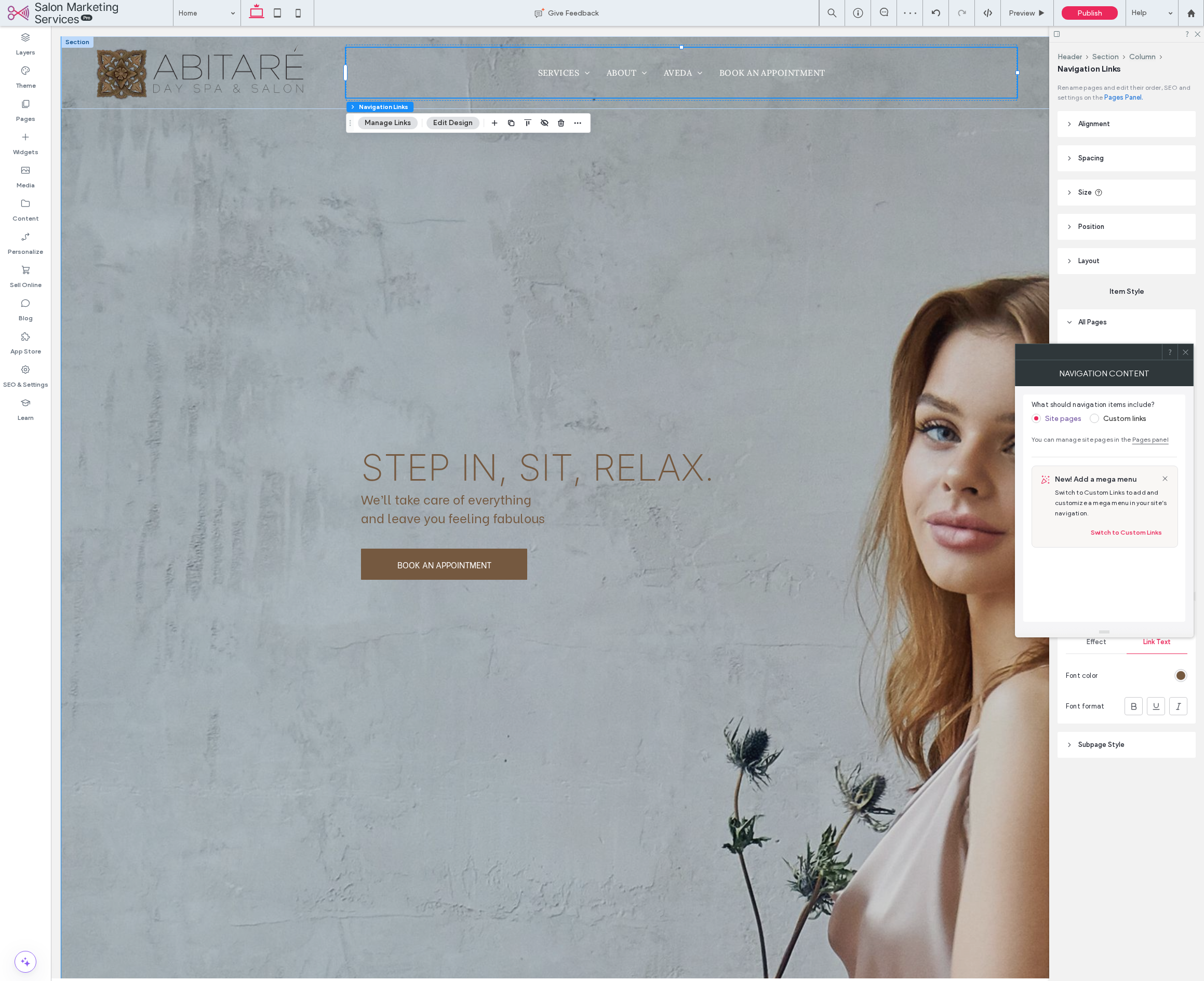
click at [1185, 356] on icon at bounding box center [1185, 352] width 7 height 7
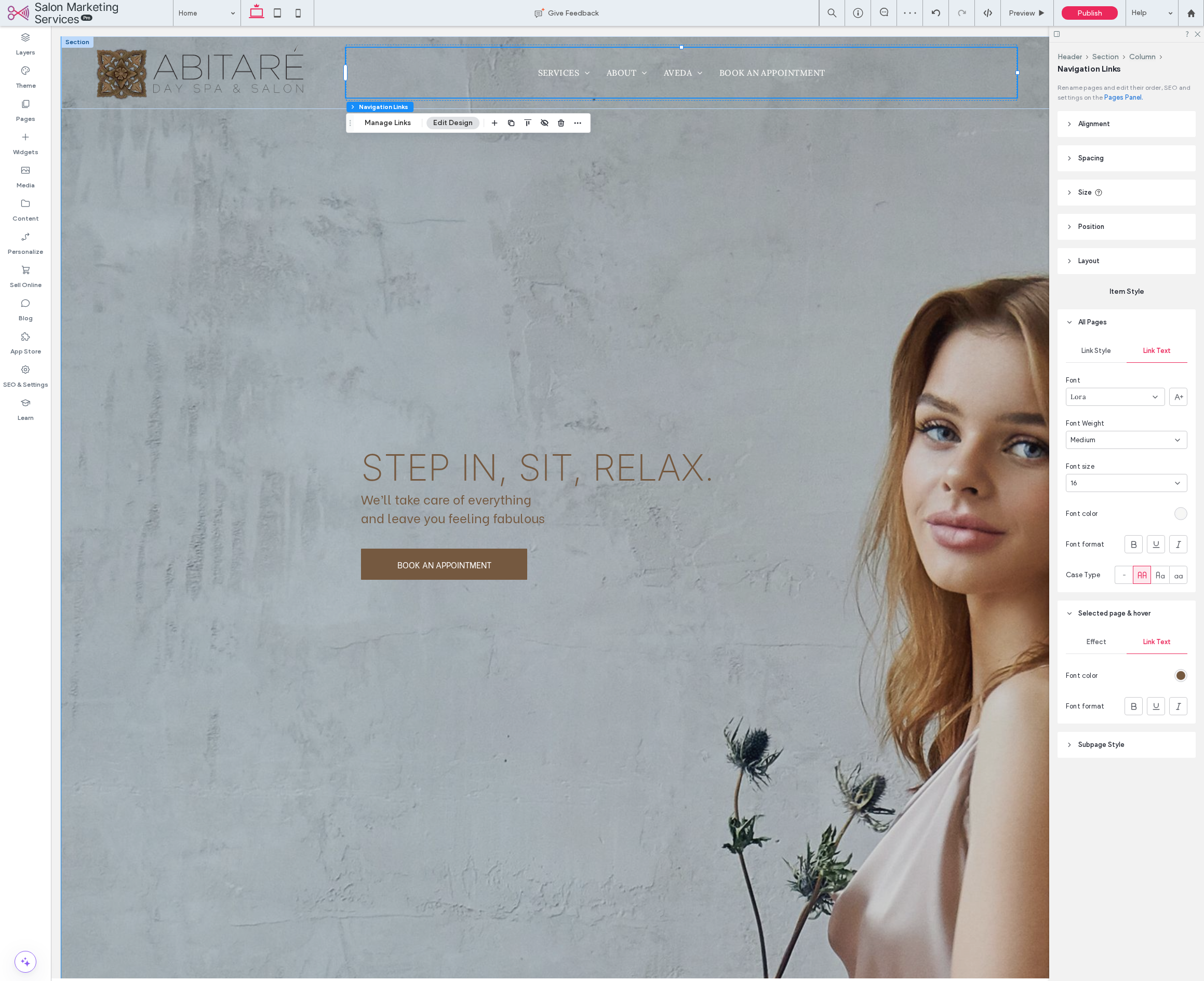
click at [1119, 398] on div "Lora" at bounding box center [1115, 397] width 99 height 19
click at [1116, 479] on div "Inter" at bounding box center [1116, 482] width 98 height 19
click at [1132, 439] on div "Medium" at bounding box center [1122, 440] width 105 height 10
click at [1146, 834] on div "Header Section Column Navigation Links Rename pages and edit their order, SEO a…" at bounding box center [1126, 512] width 155 height 938
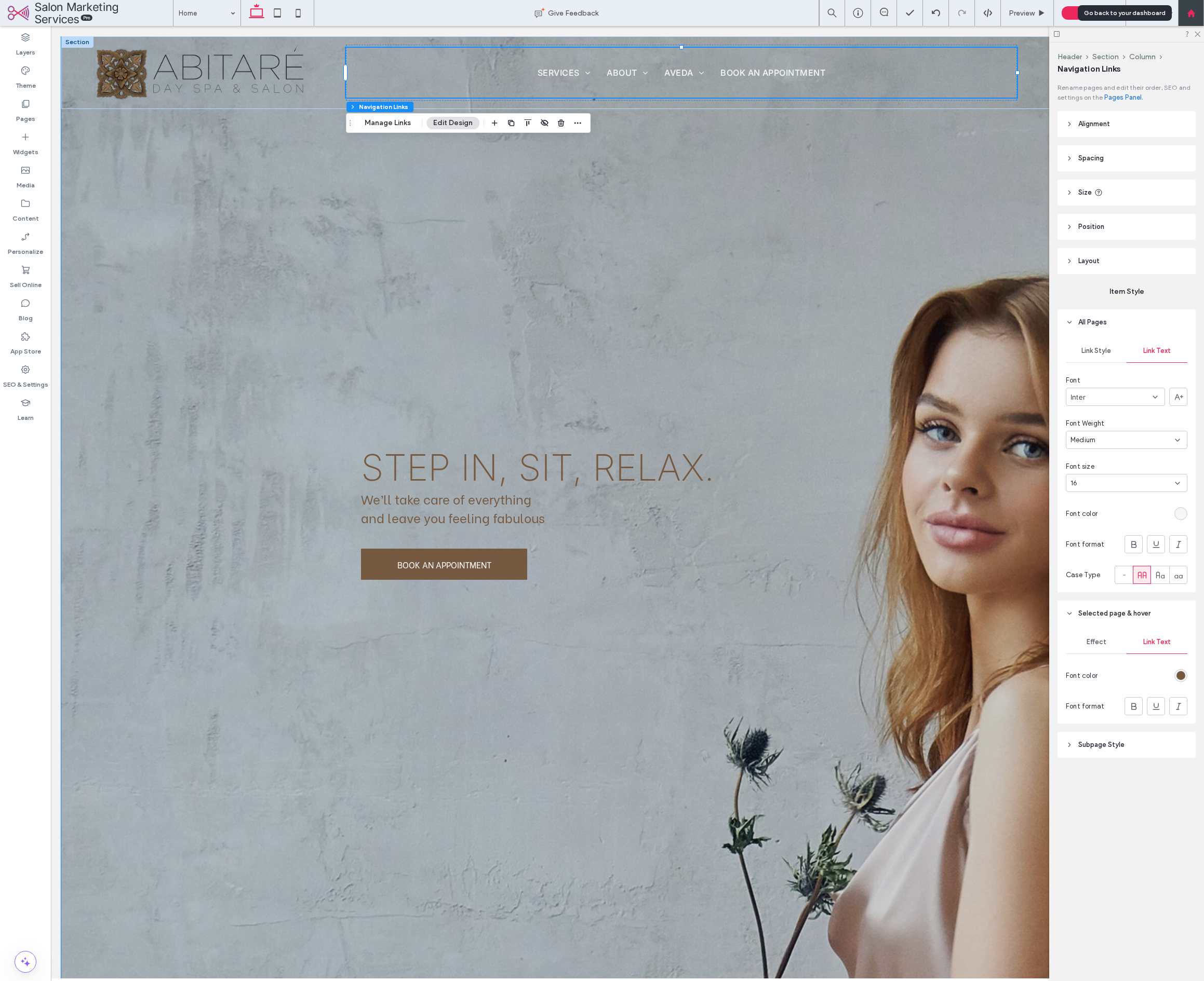
click at [1185, 17] on div at bounding box center [1190, 14] width 25 height 9
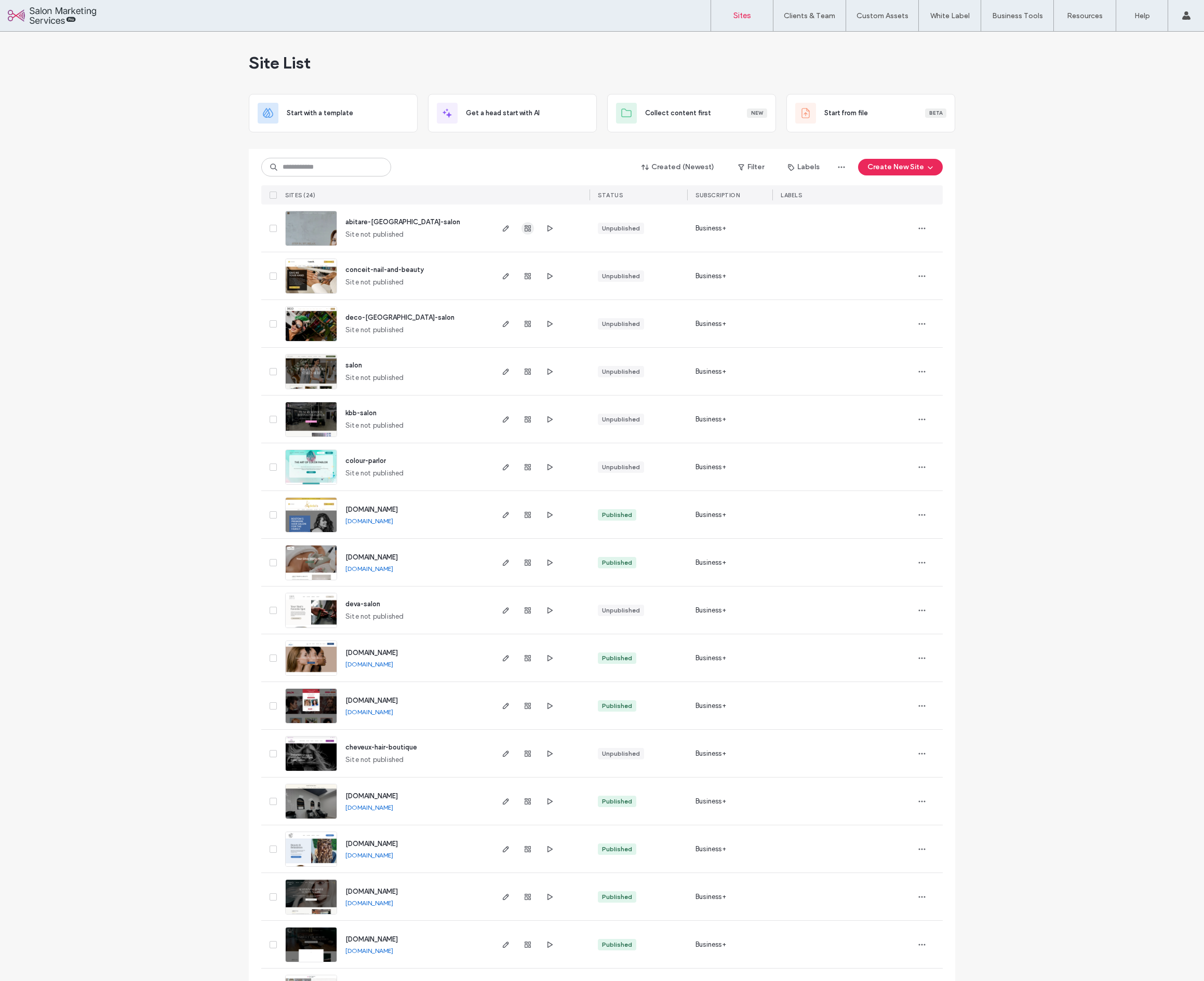
click at [527, 225] on icon "button" at bounding box center [527, 228] width 8 height 8
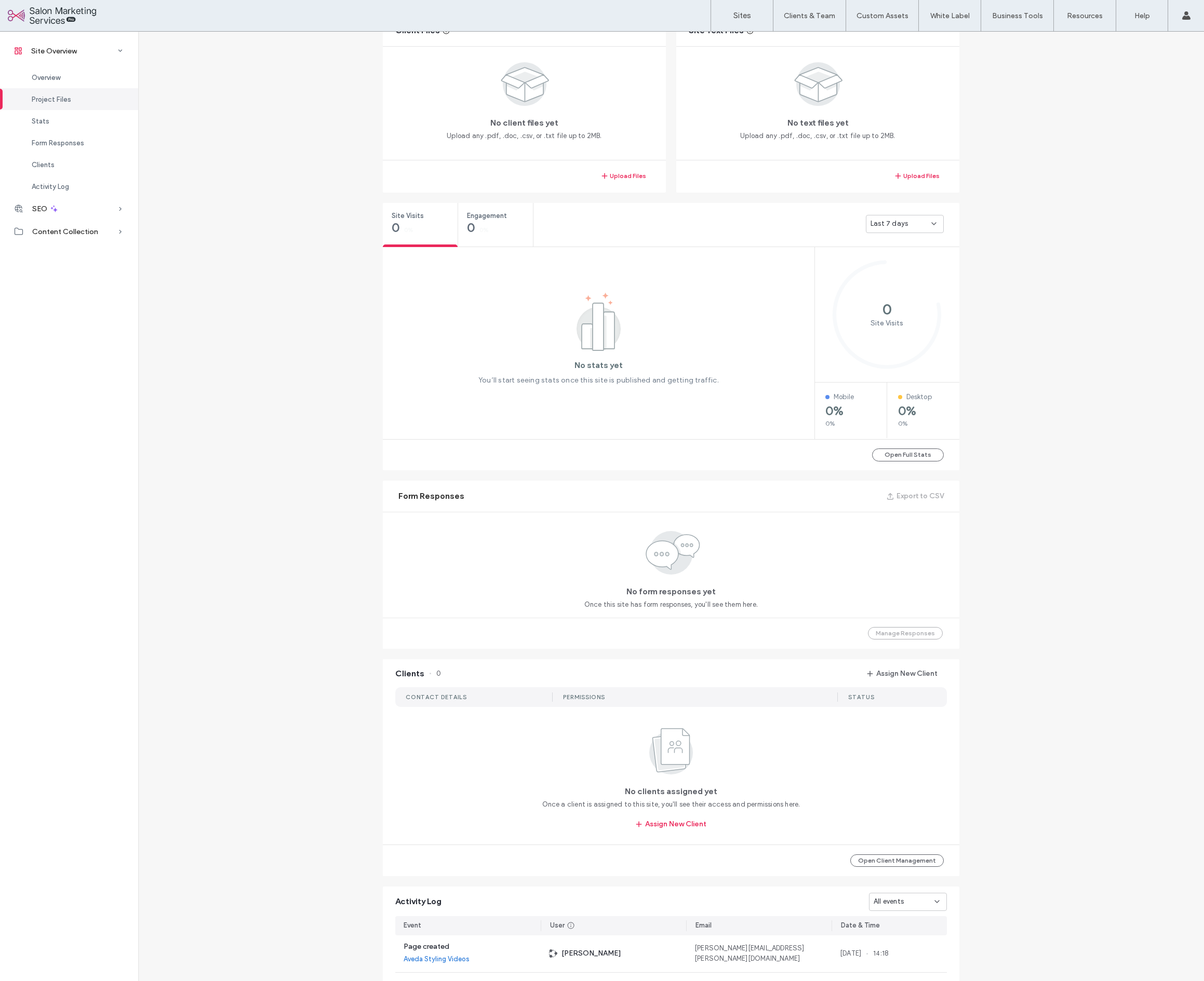
scroll to position [270, 0]
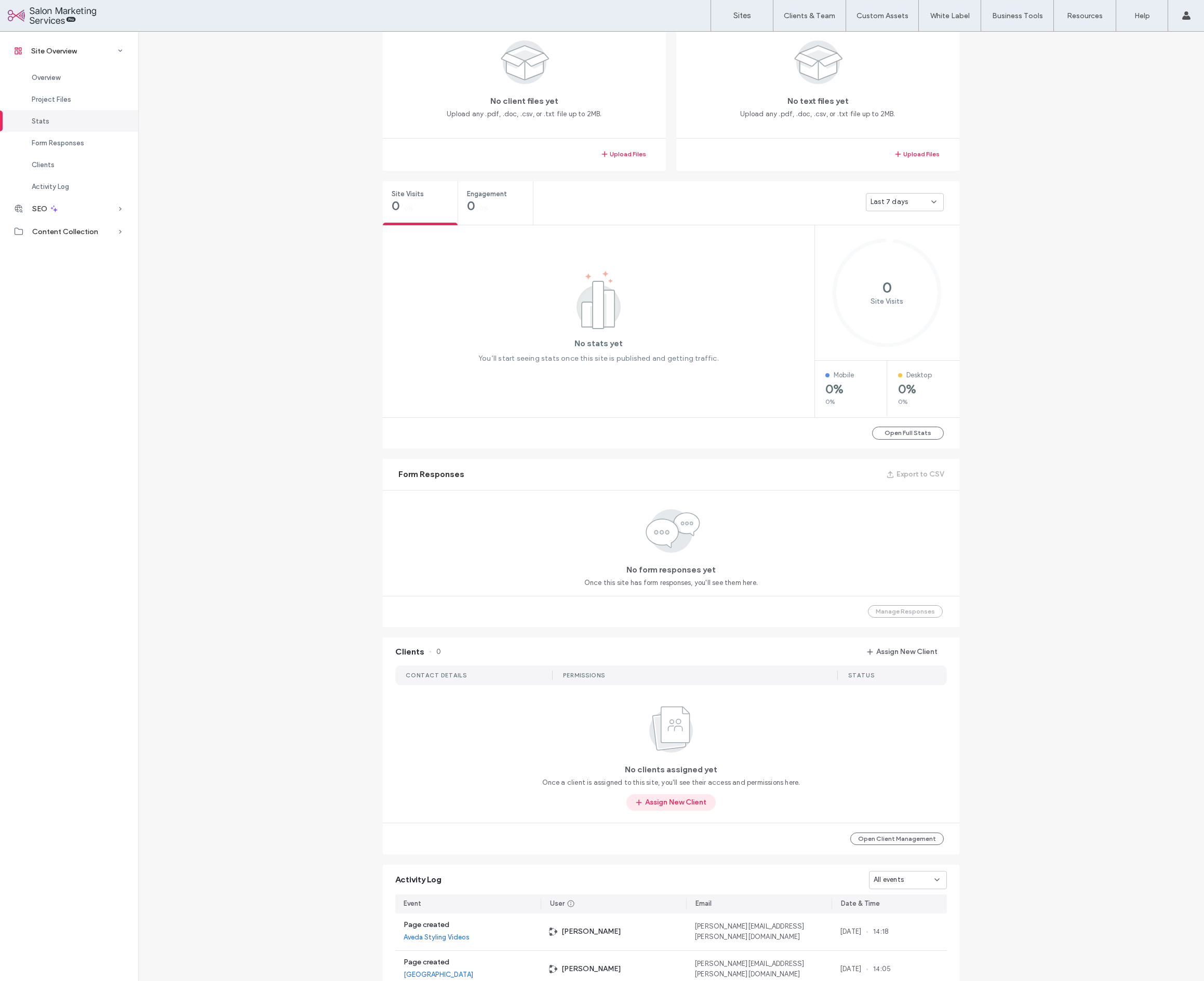
click at [677, 808] on button "Assign New Client" at bounding box center [671, 803] width 89 height 17
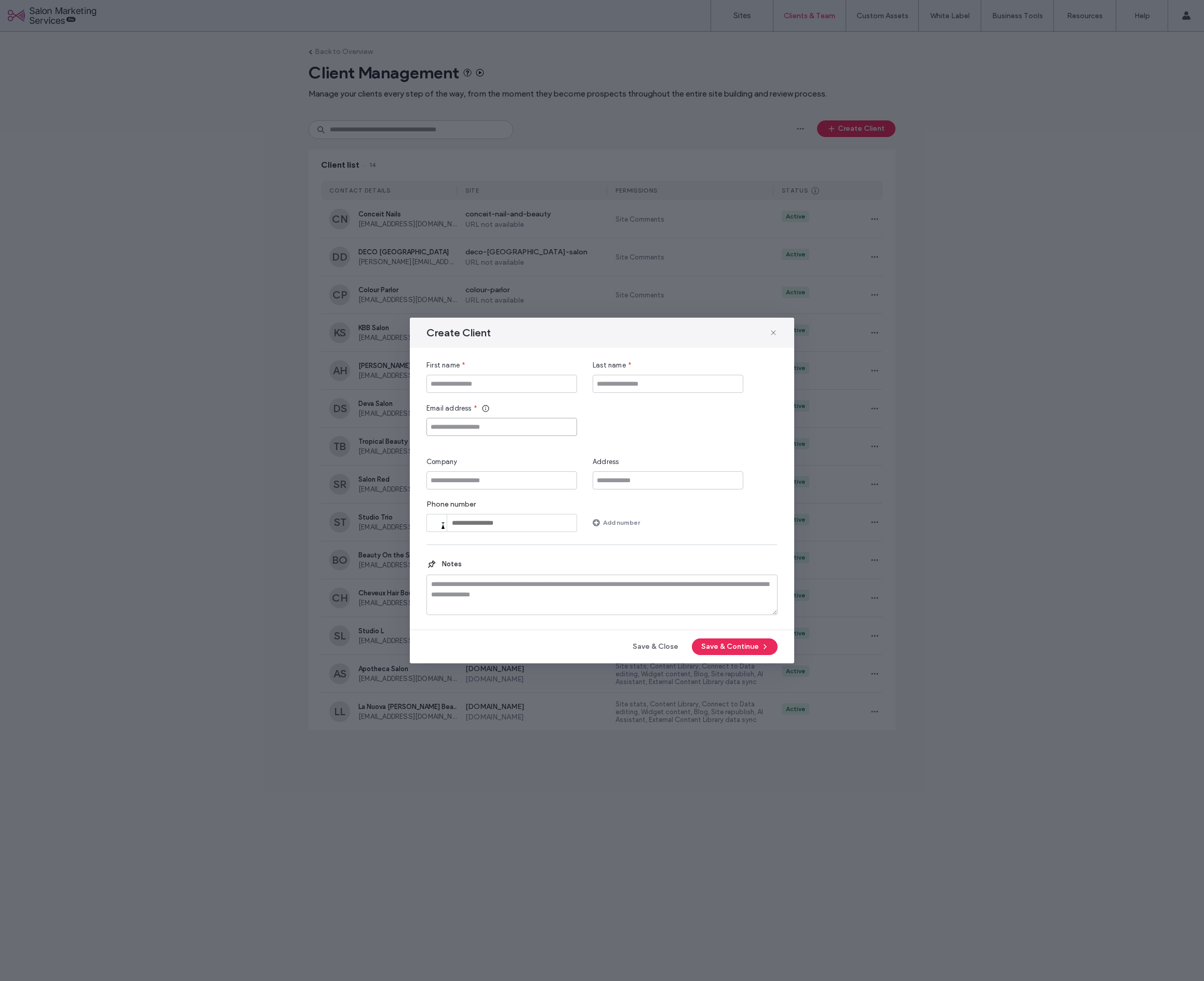
drag, startPoint x: 522, startPoint y: 423, endPoint x: 519, endPoint y: 414, distance: 9.5
paste input "**********"
type input "**********"
type input "*******"
type input "*****"
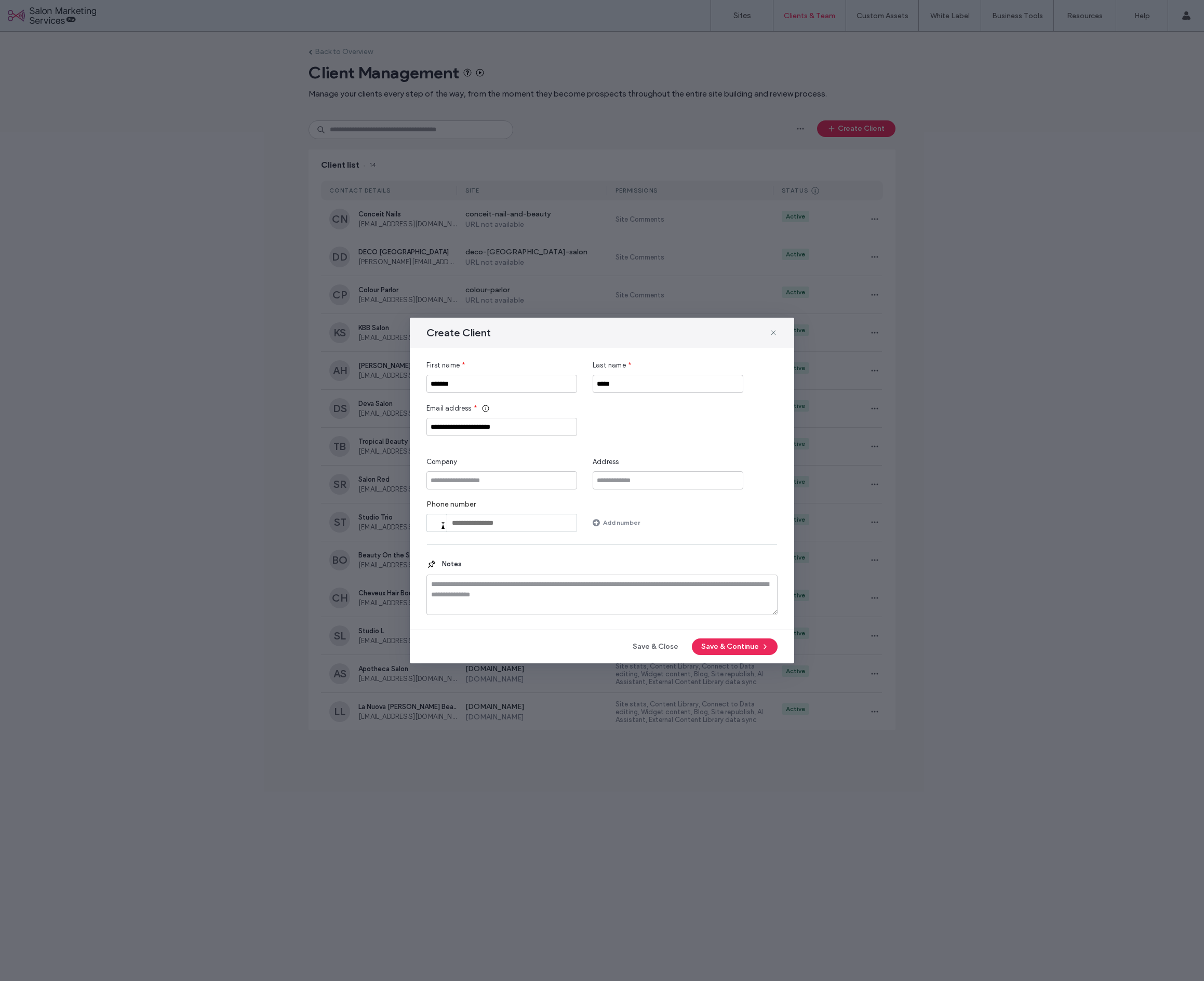
click at [739, 450] on div "**********" at bounding box center [602, 446] width 352 height 172
click at [762, 647] on icon "button" at bounding box center [764, 646] width 8 height 8
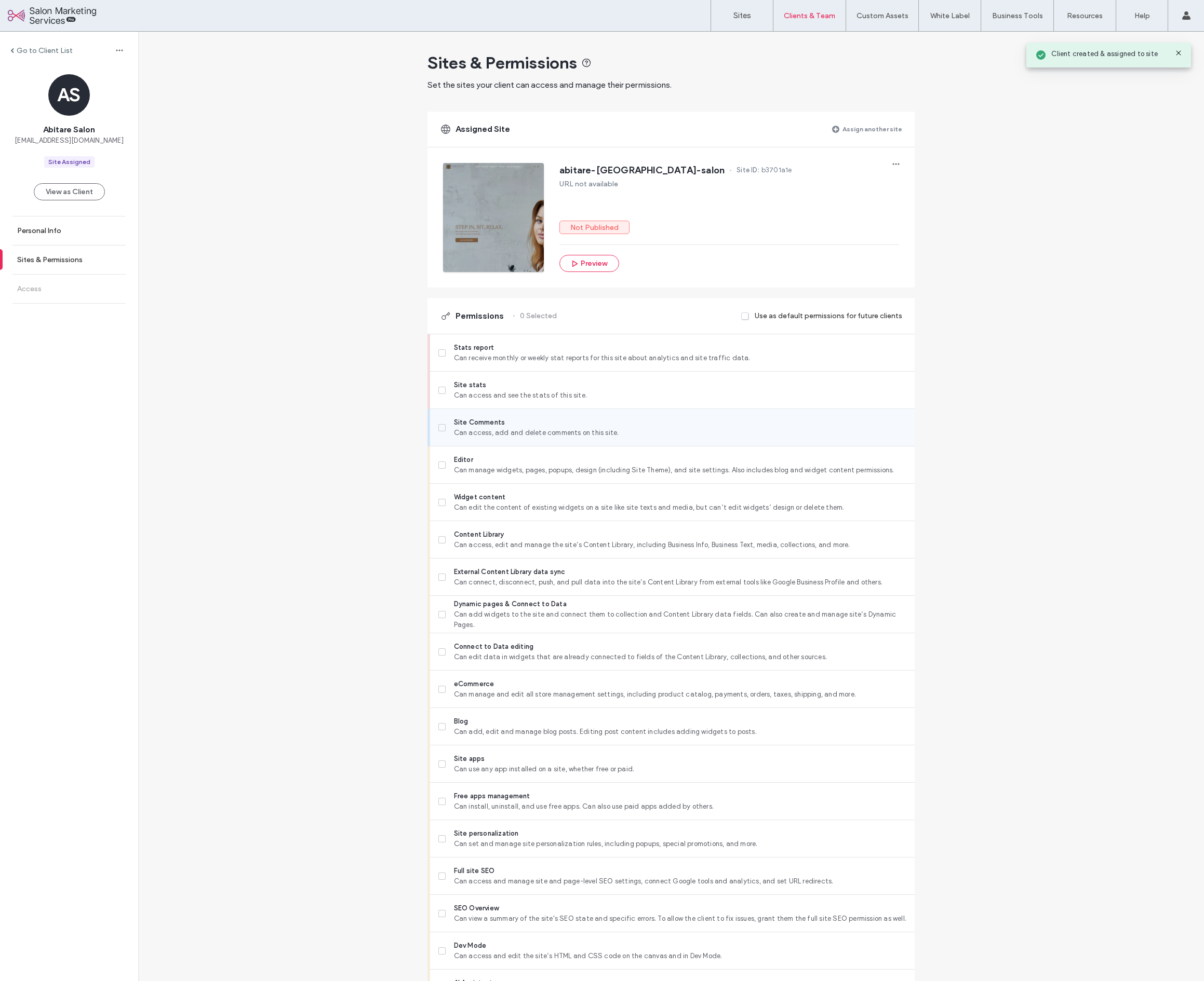
click at [592, 424] on span "Site Comments" at bounding box center [680, 422] width 453 height 10
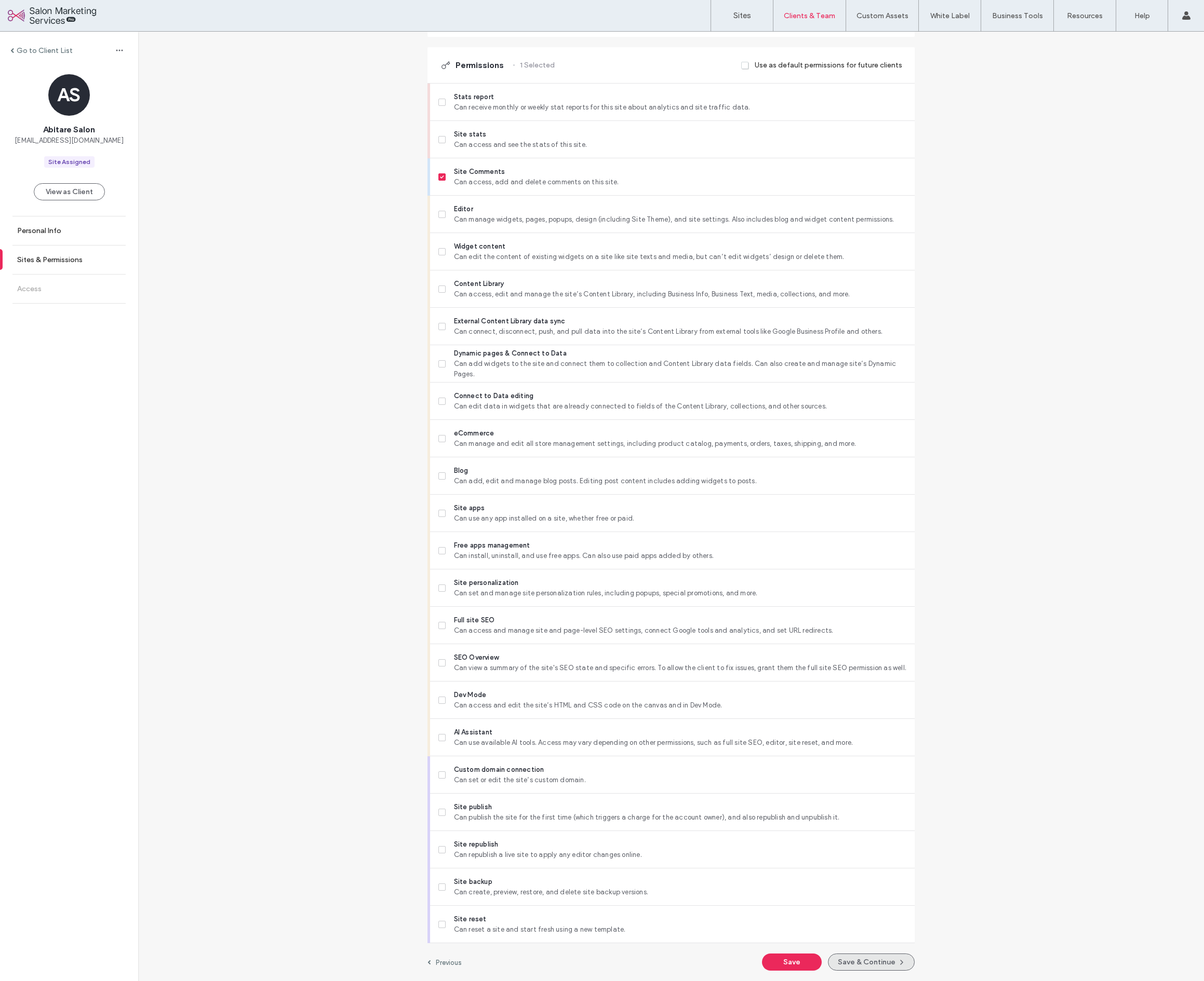
scroll to position [250, 0]
click at [859, 958] on button "Save & Continue" at bounding box center [872, 962] width 87 height 17
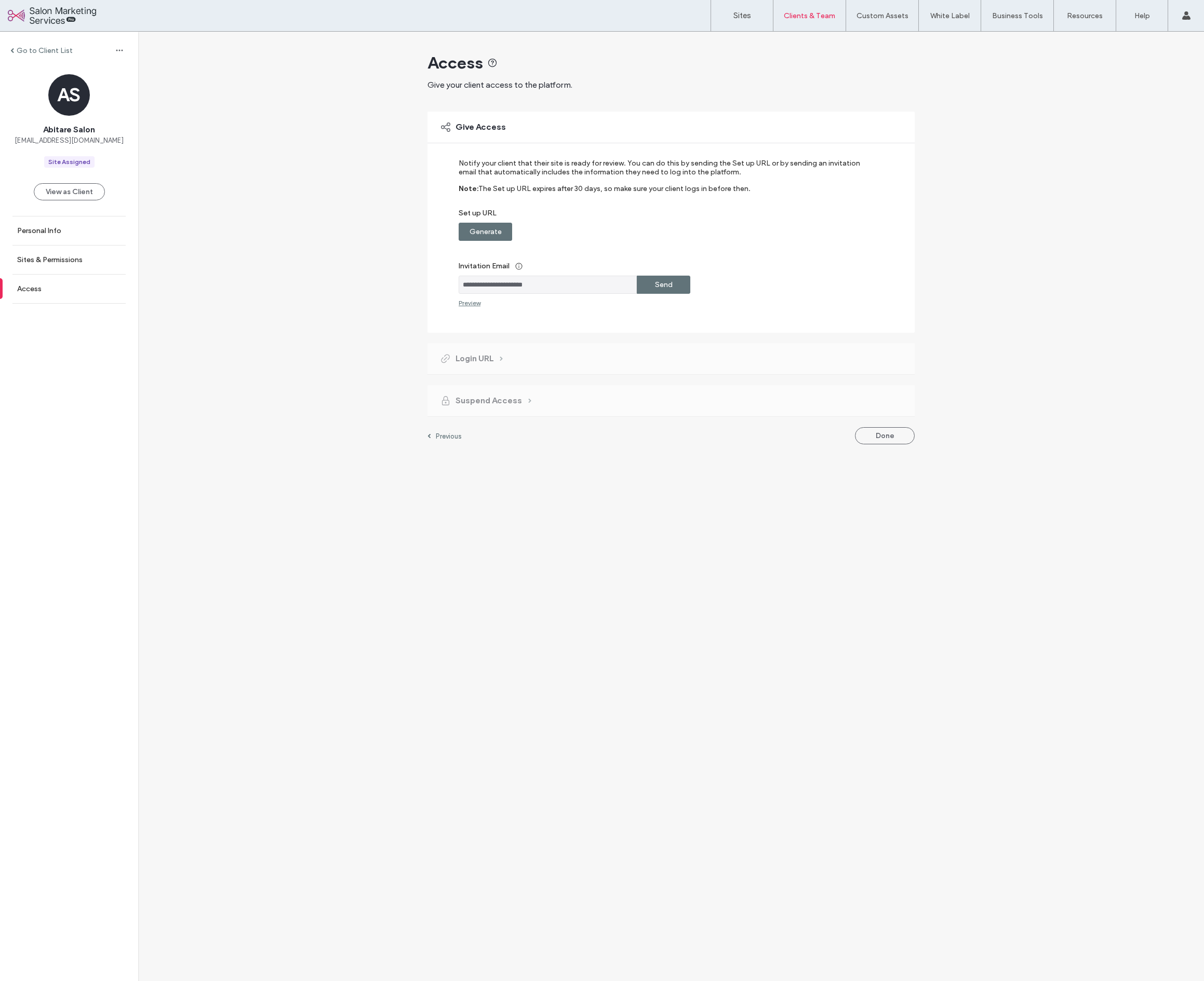
drag, startPoint x: 491, startPoint y: 232, endPoint x: 672, endPoint y: 244, distance: 181.4
click at [491, 232] on label "Generate" at bounding box center [485, 232] width 32 height 19
click at [682, 235] on div "Copy" at bounding box center [663, 232] width 54 height 19
